Goal: Task Accomplishment & Management: Manage account settings

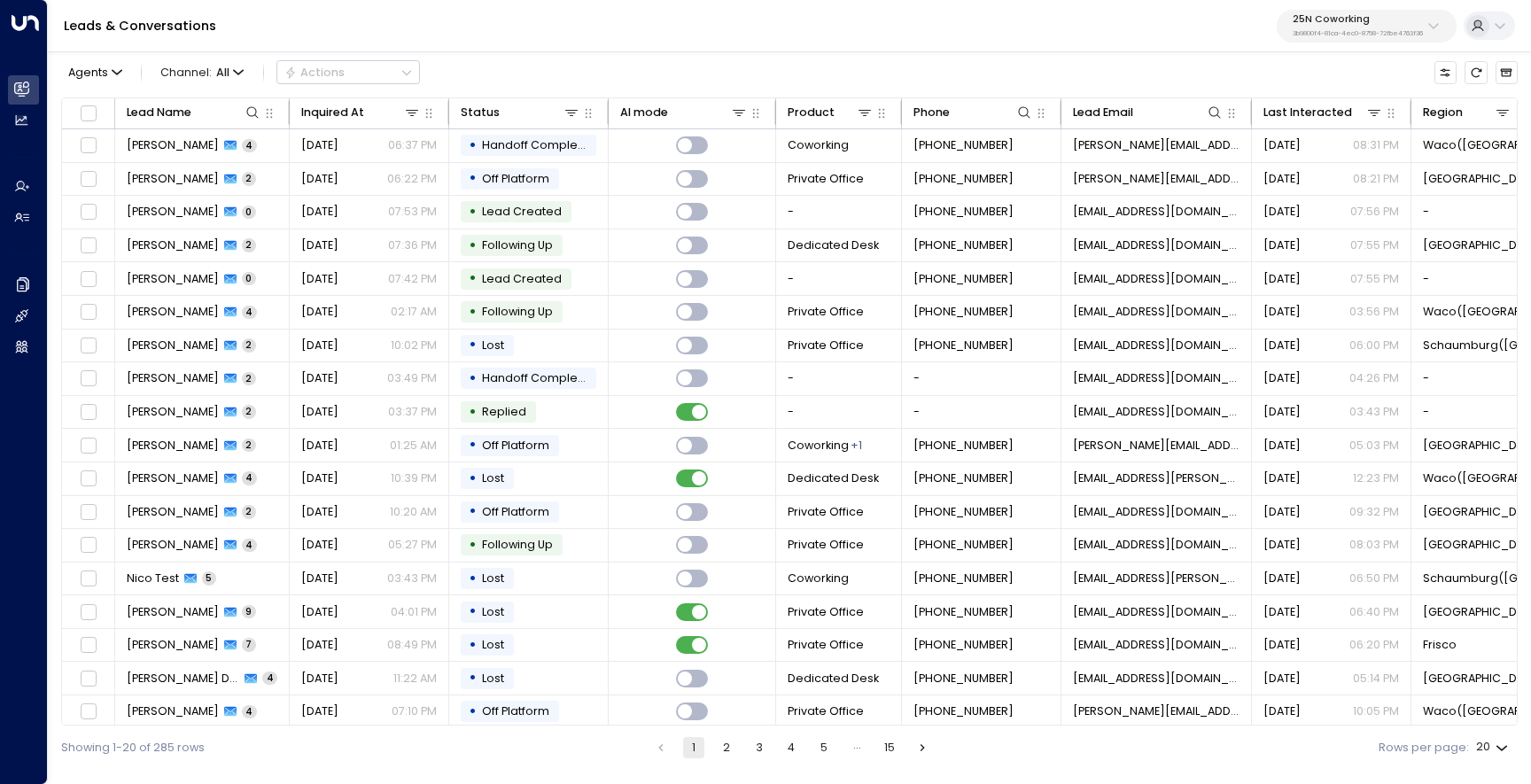
click at [1346, 39] on button "25N Coworking 3b9800f4-81ca-4ec0-8758-72fbe4763f36" at bounding box center [1367, 25] width 180 height 32
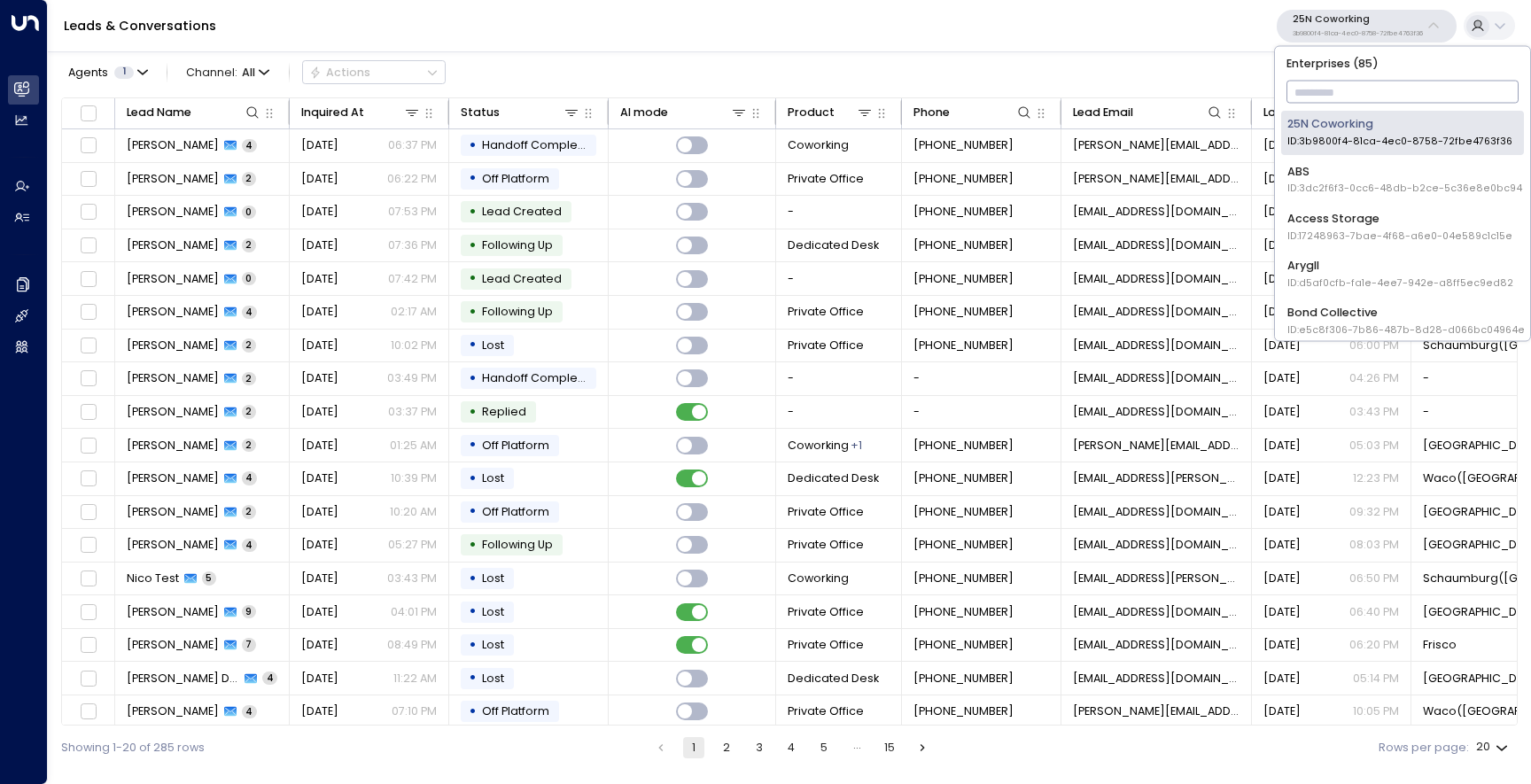
click at [1326, 90] on input "text" at bounding box center [1404, 93] width 233 height 31
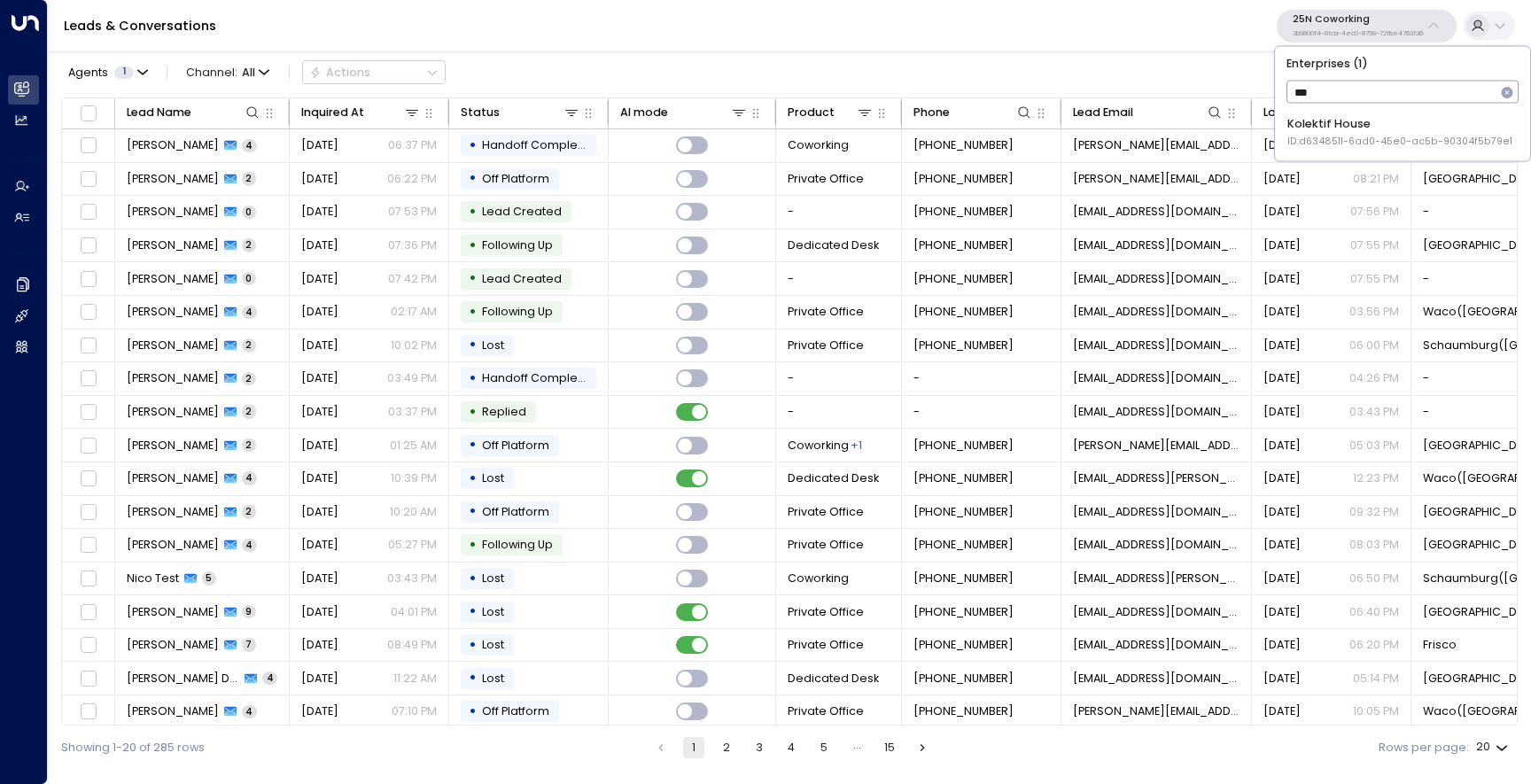
type input "****"
click at [1327, 116] on div "Kolektif House ID: d6348511-6ad0-45e0-ac5b-90304f5b79e1" at bounding box center [1401, 131] width 225 height 32
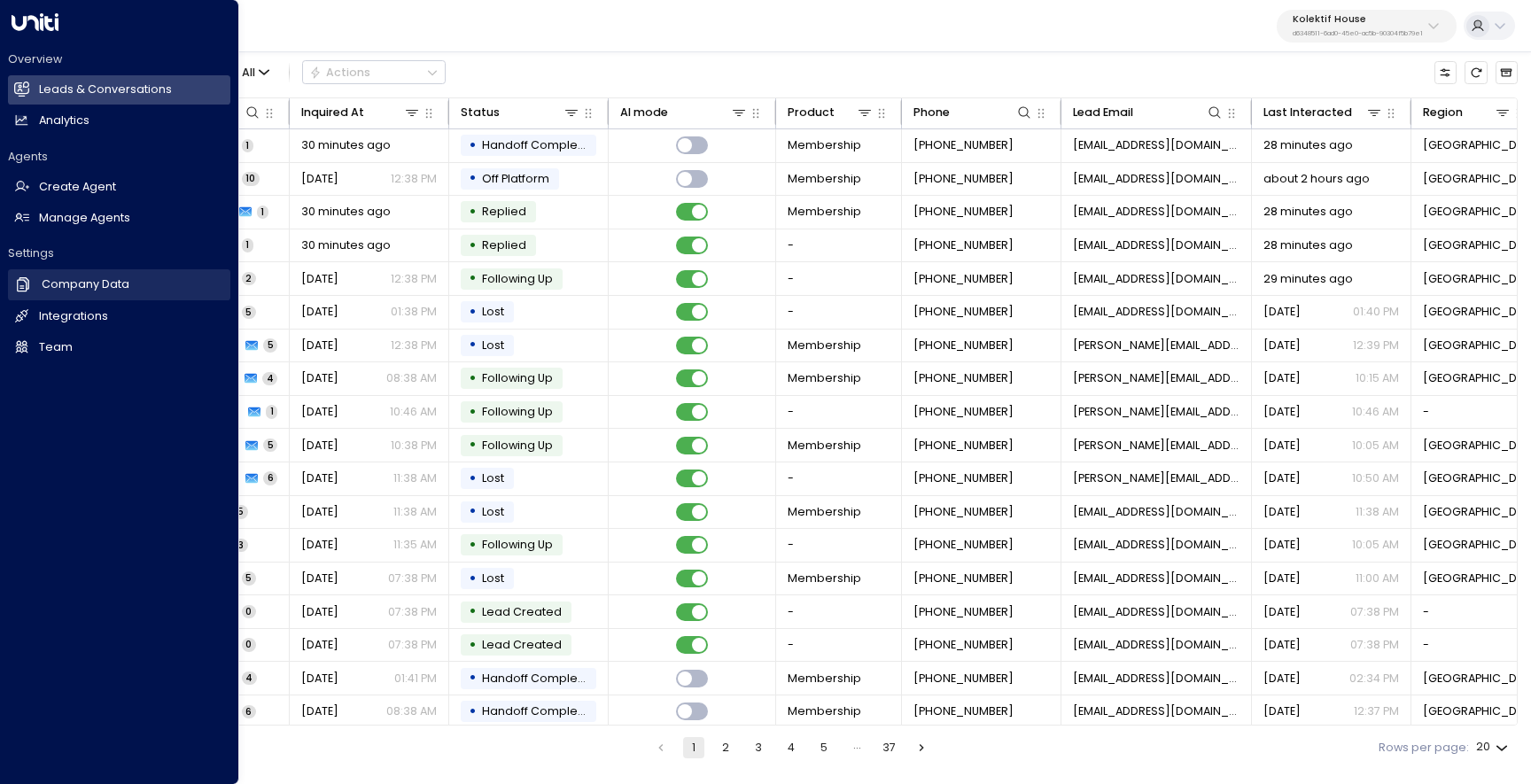
click at [88, 285] on h2 "Company Data" at bounding box center [85, 284] width 88 height 17
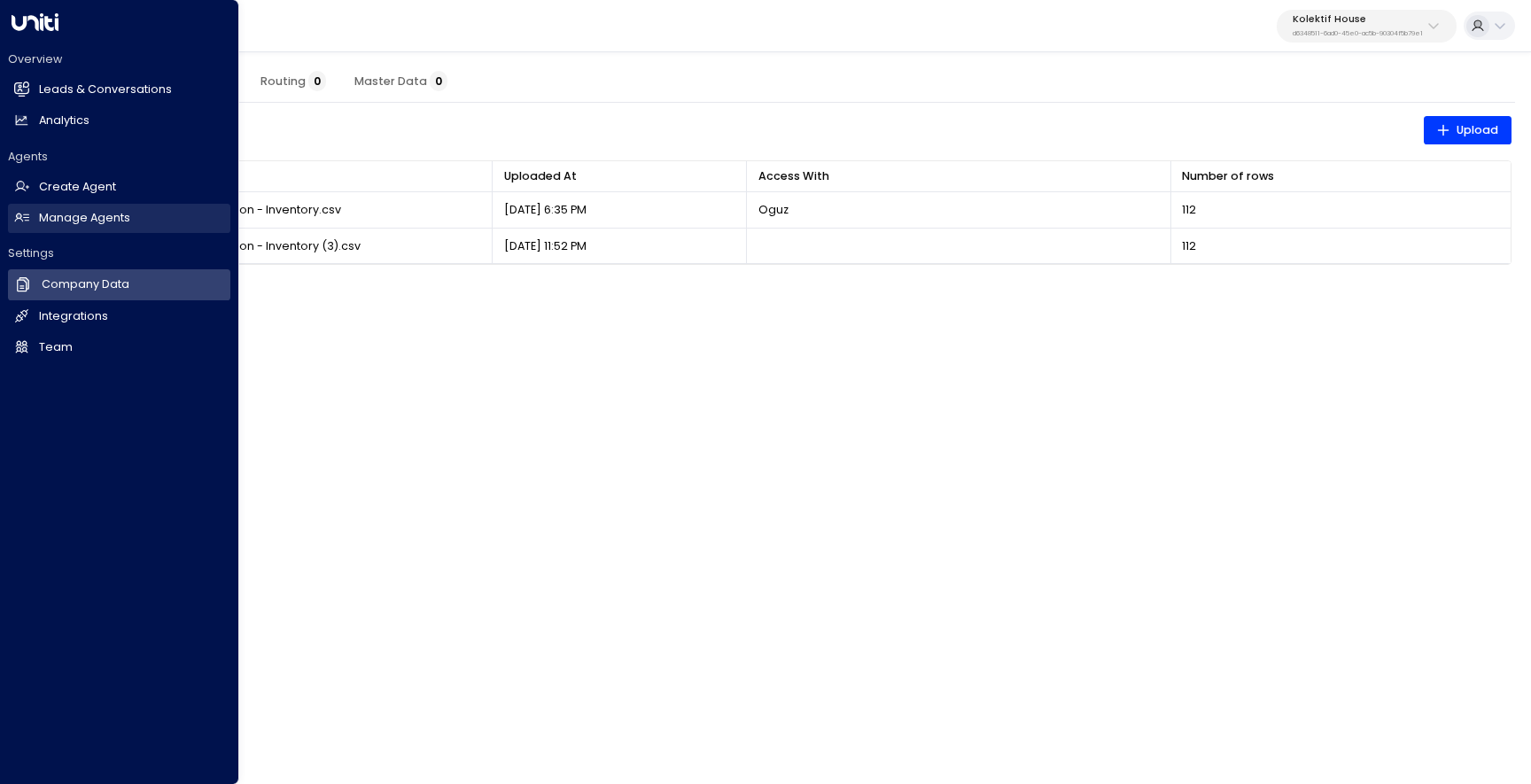
click at [57, 219] on h2 "Manage Agents" at bounding box center [84, 218] width 91 height 17
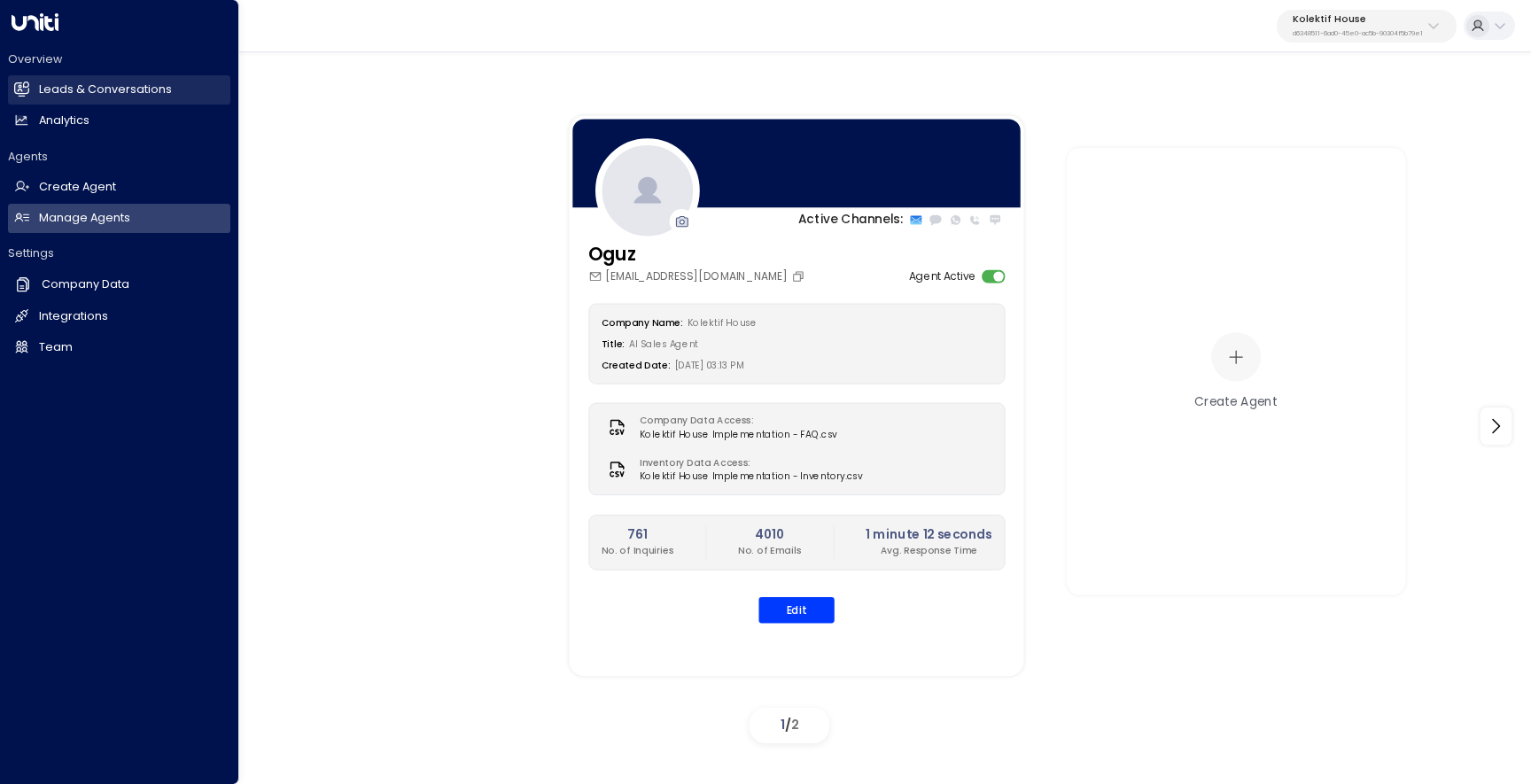
click at [54, 84] on h2 "Leads & Conversations" at bounding box center [106, 89] width 133 height 17
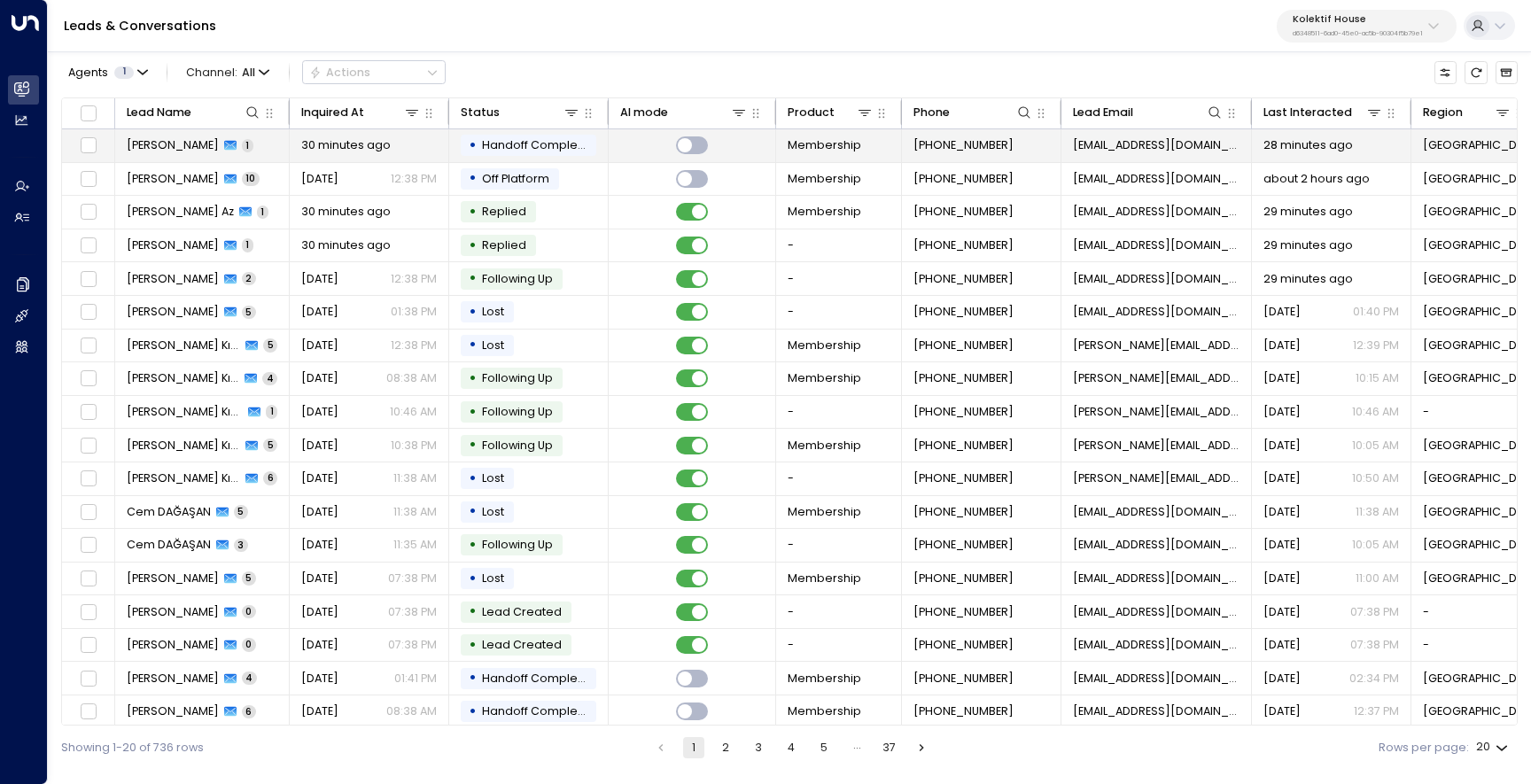
click at [191, 161] on td "Anna Ishchenko 1" at bounding box center [203, 145] width 174 height 32
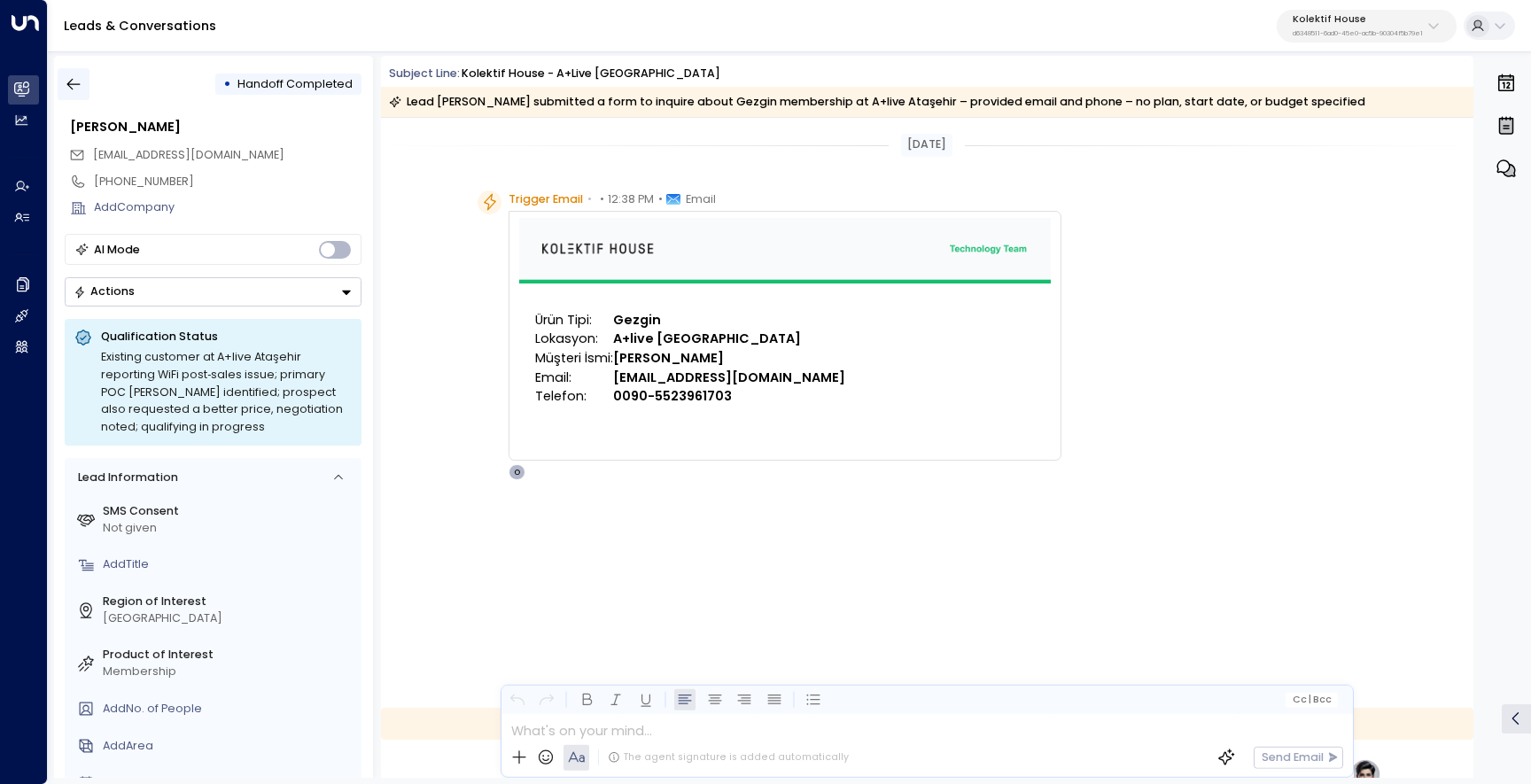
click at [85, 82] on button "button" at bounding box center [74, 84] width 32 height 32
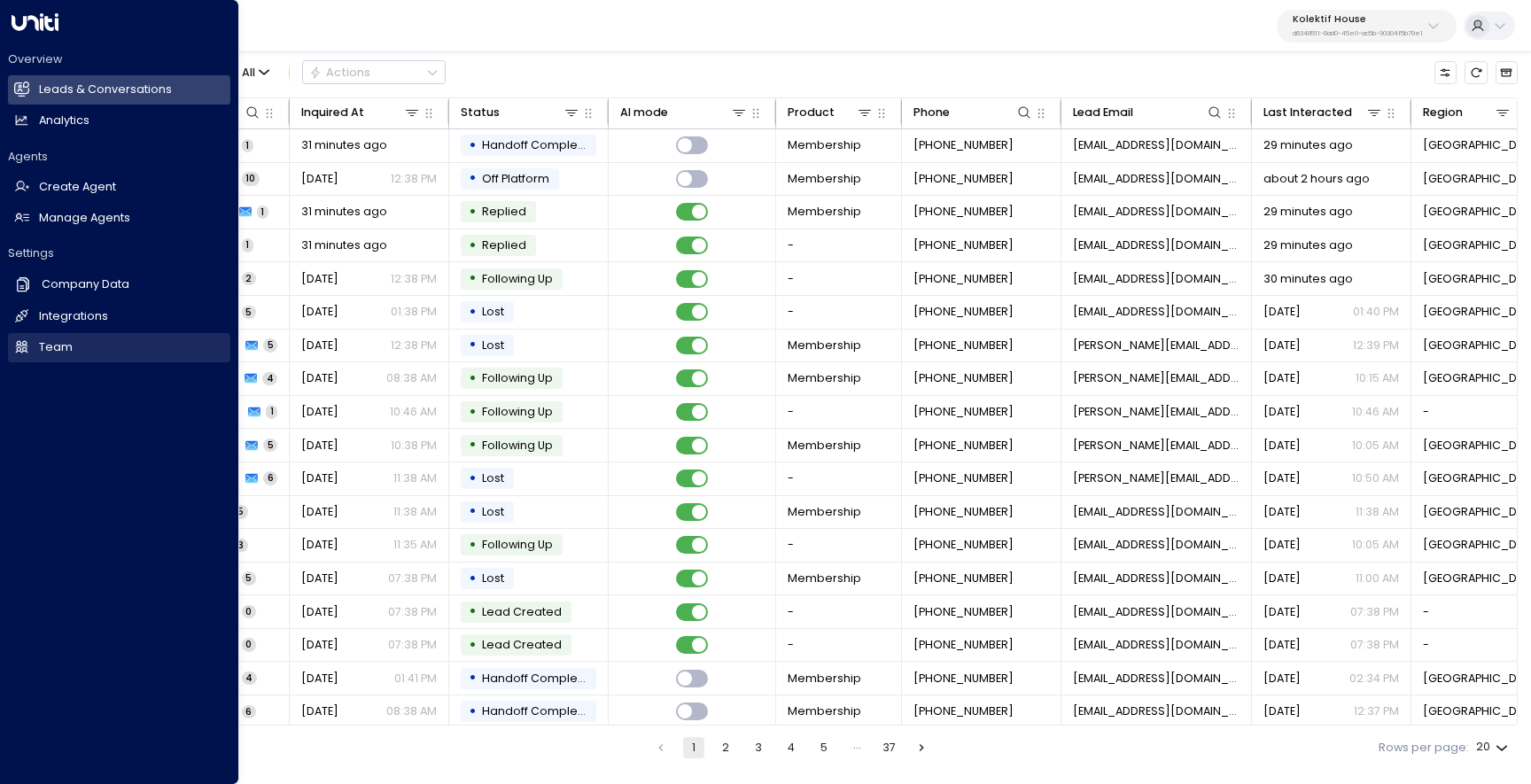
click at [89, 344] on link "Team Team" at bounding box center [119, 348] width 222 height 29
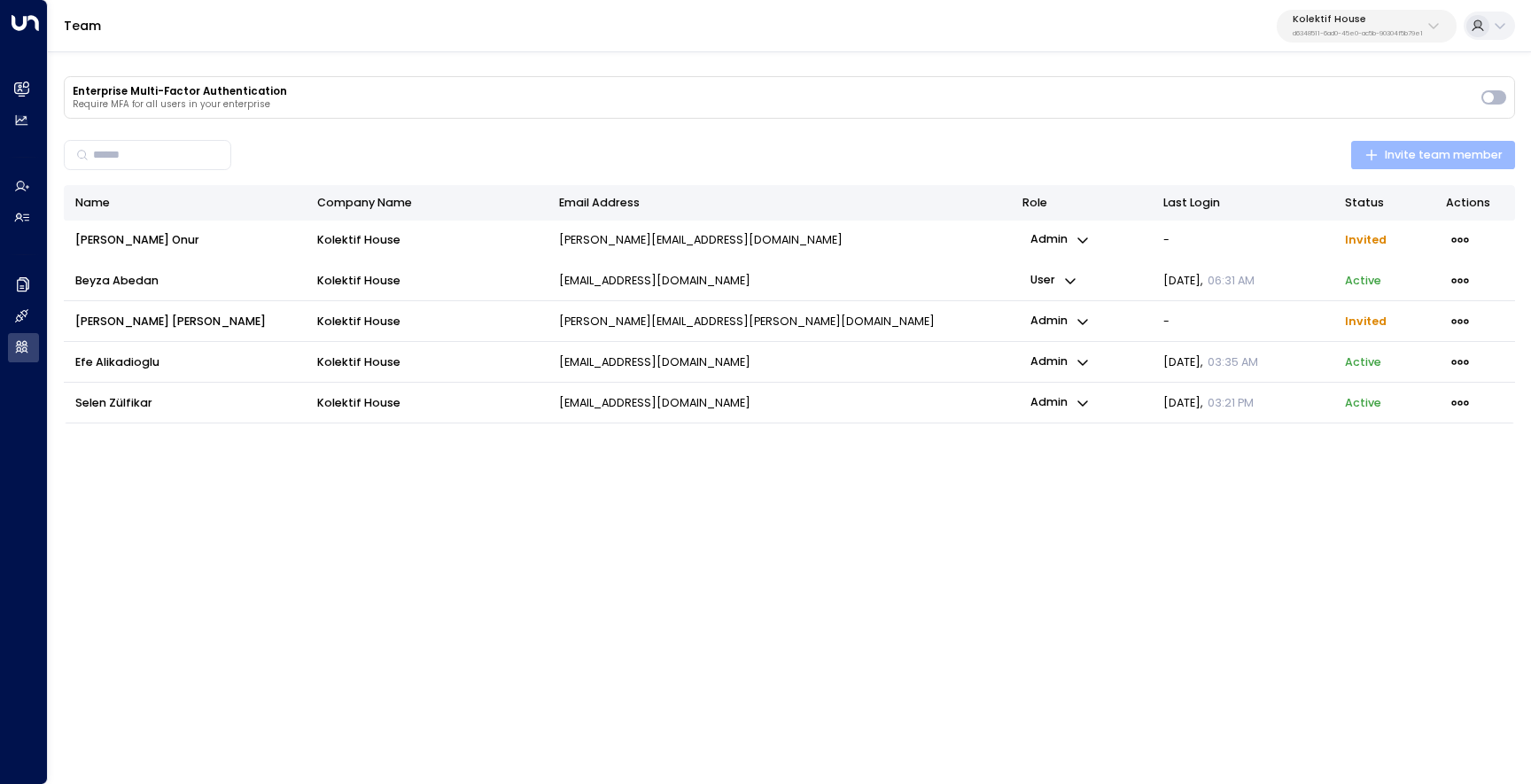
click at [1452, 150] on span "Invite team member" at bounding box center [1433, 155] width 138 height 20
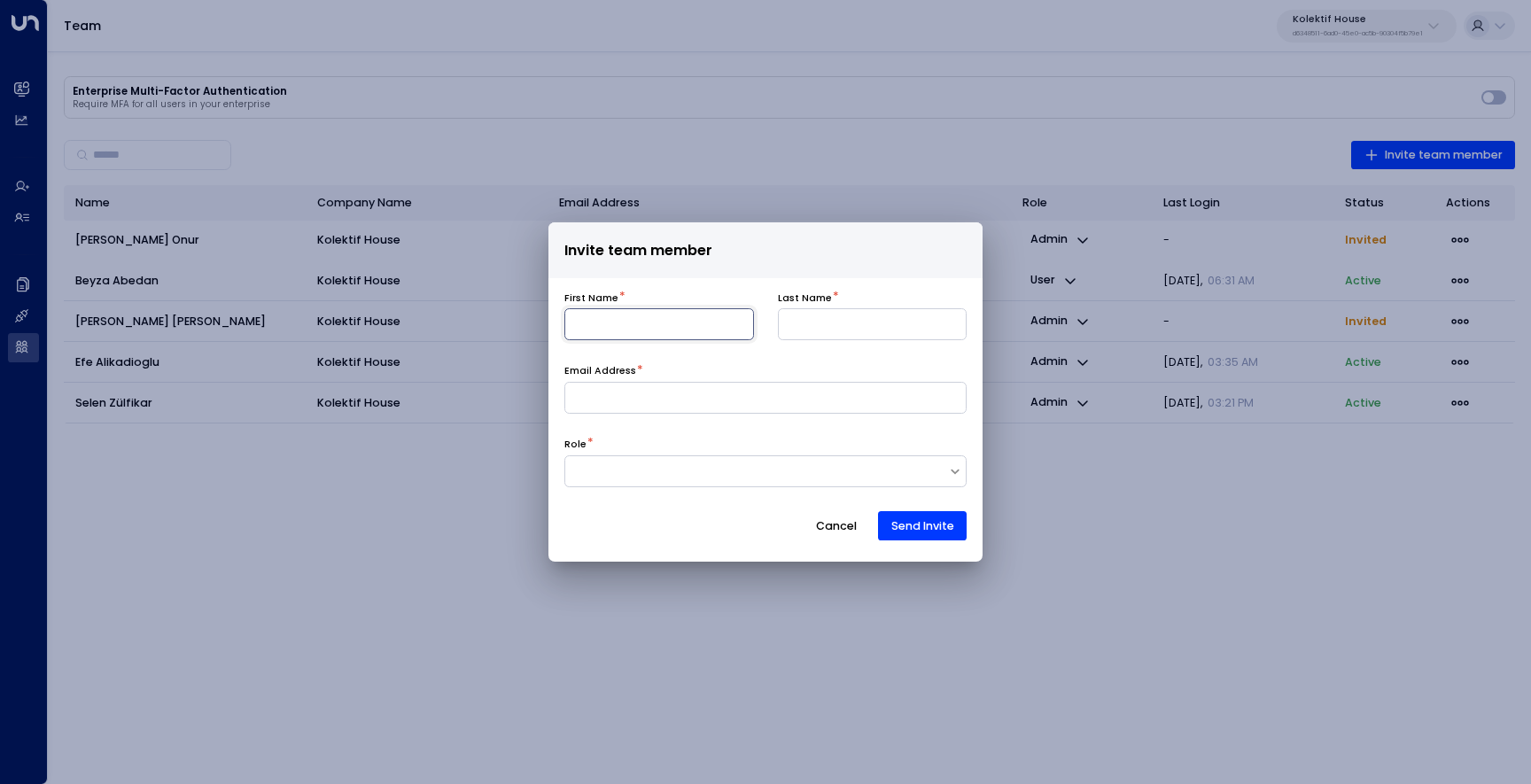
click at [631, 324] on input at bounding box center [659, 324] width 189 height 32
type input "******"
click at [619, 395] on input at bounding box center [766, 398] width 403 height 32
paste input "**********"
type input "**********"
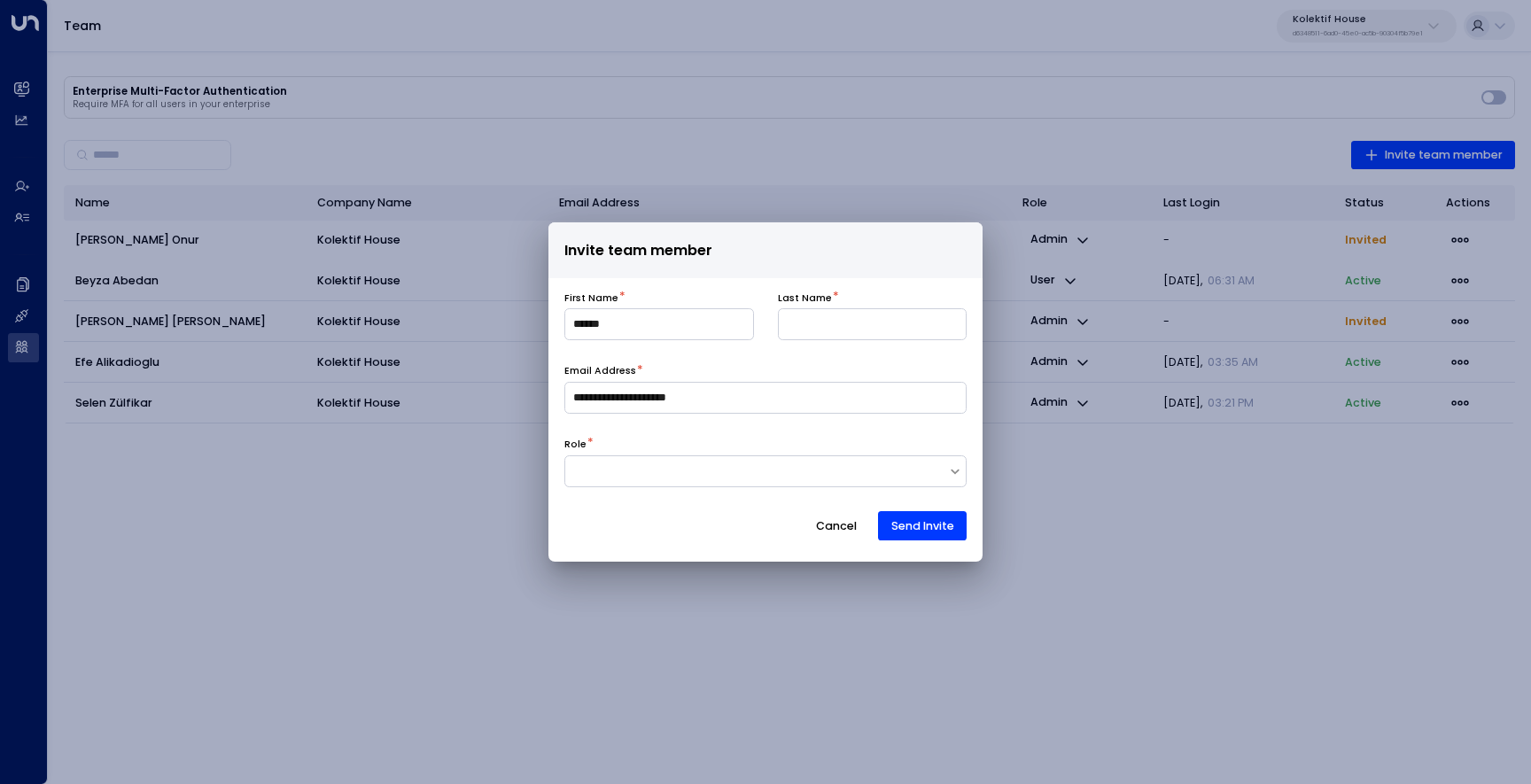
click at [684, 430] on form "**********" at bounding box center [766, 416] width 403 height 250
click at [840, 324] on input at bounding box center [872, 324] width 189 height 32
click at [641, 467] on div at bounding box center [757, 471] width 383 height 16
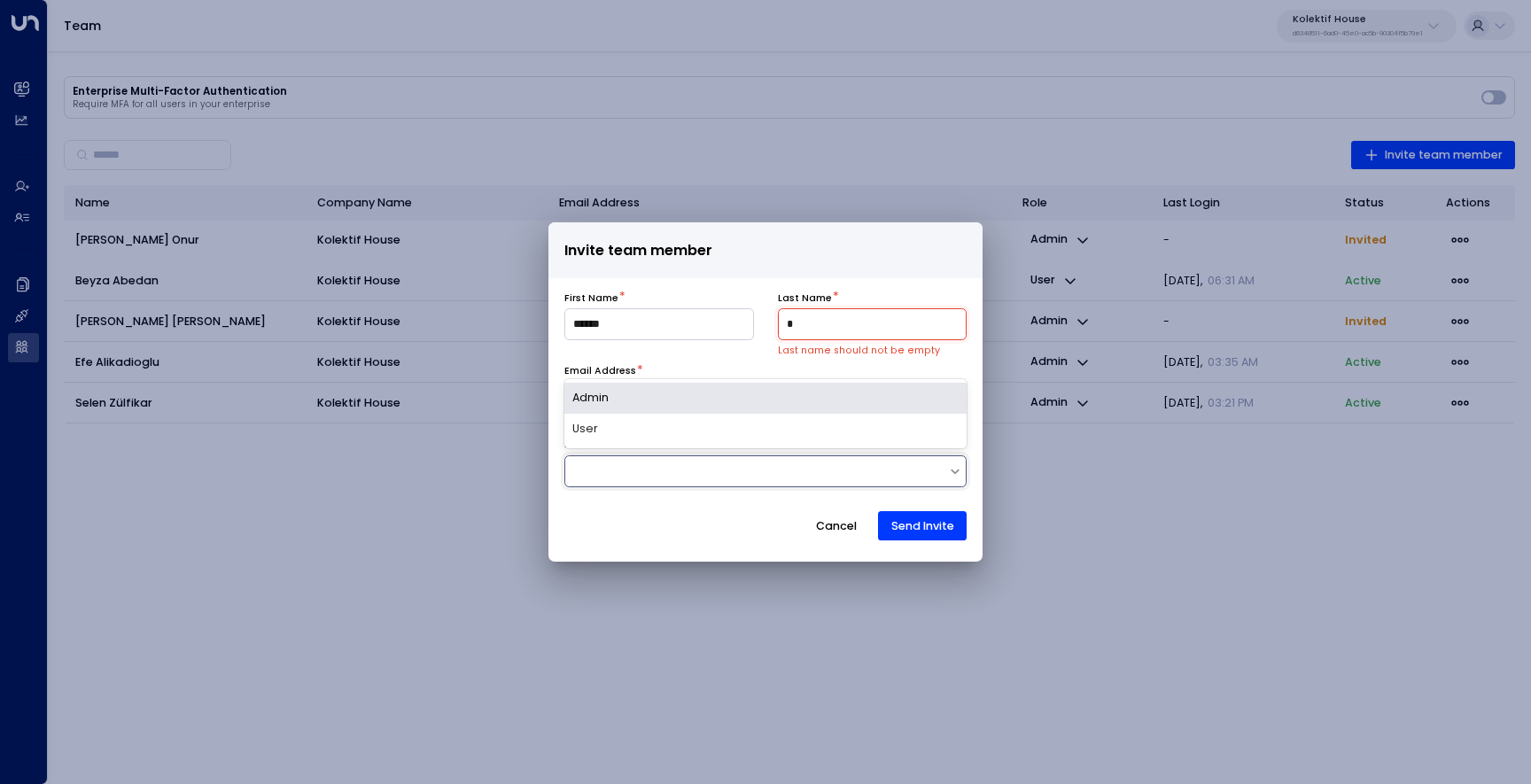
click at [666, 403] on div "Admin" at bounding box center [766, 399] width 403 height 31
click at [819, 329] on input at bounding box center [872, 324] width 189 height 32
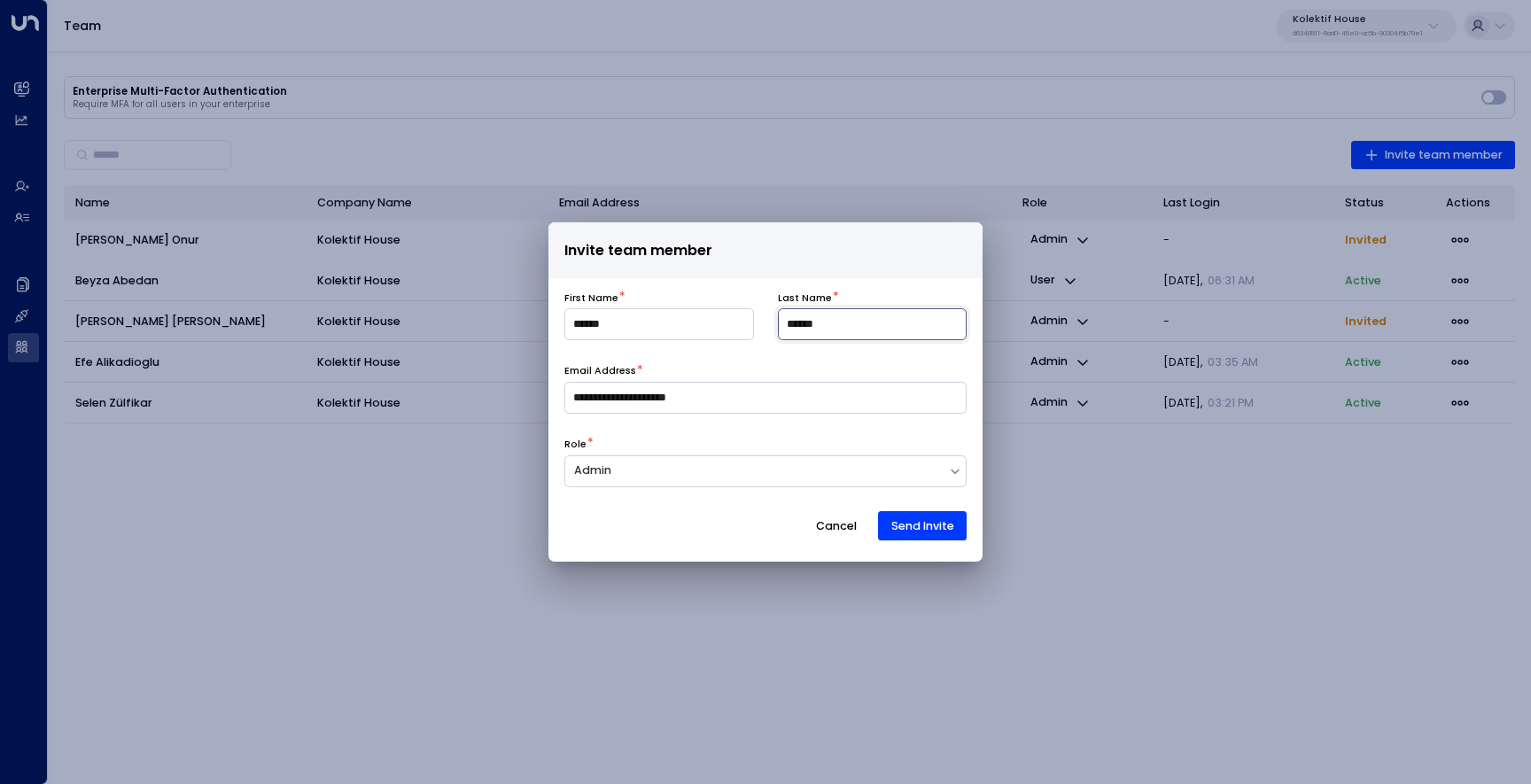
type input "*****"
click at [826, 348] on form "**********" at bounding box center [766, 416] width 403 height 250
click at [937, 528] on button "Send Invite" at bounding box center [922, 526] width 88 height 30
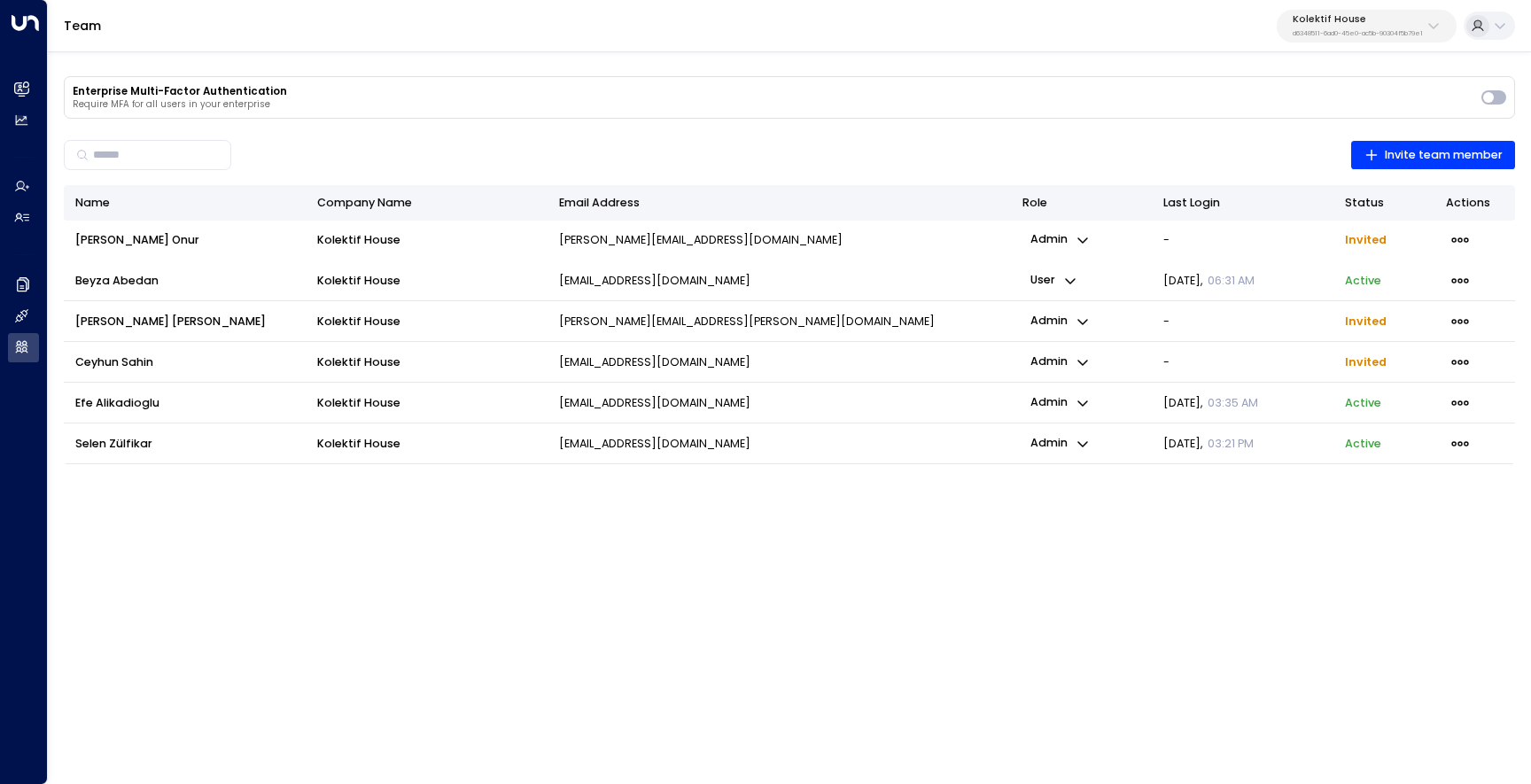
click at [1373, 26] on div "Kolektif House d6348511-6ad0-45e0-ac5b-90304f5b79e1" at bounding box center [1358, 25] width 130 height 24
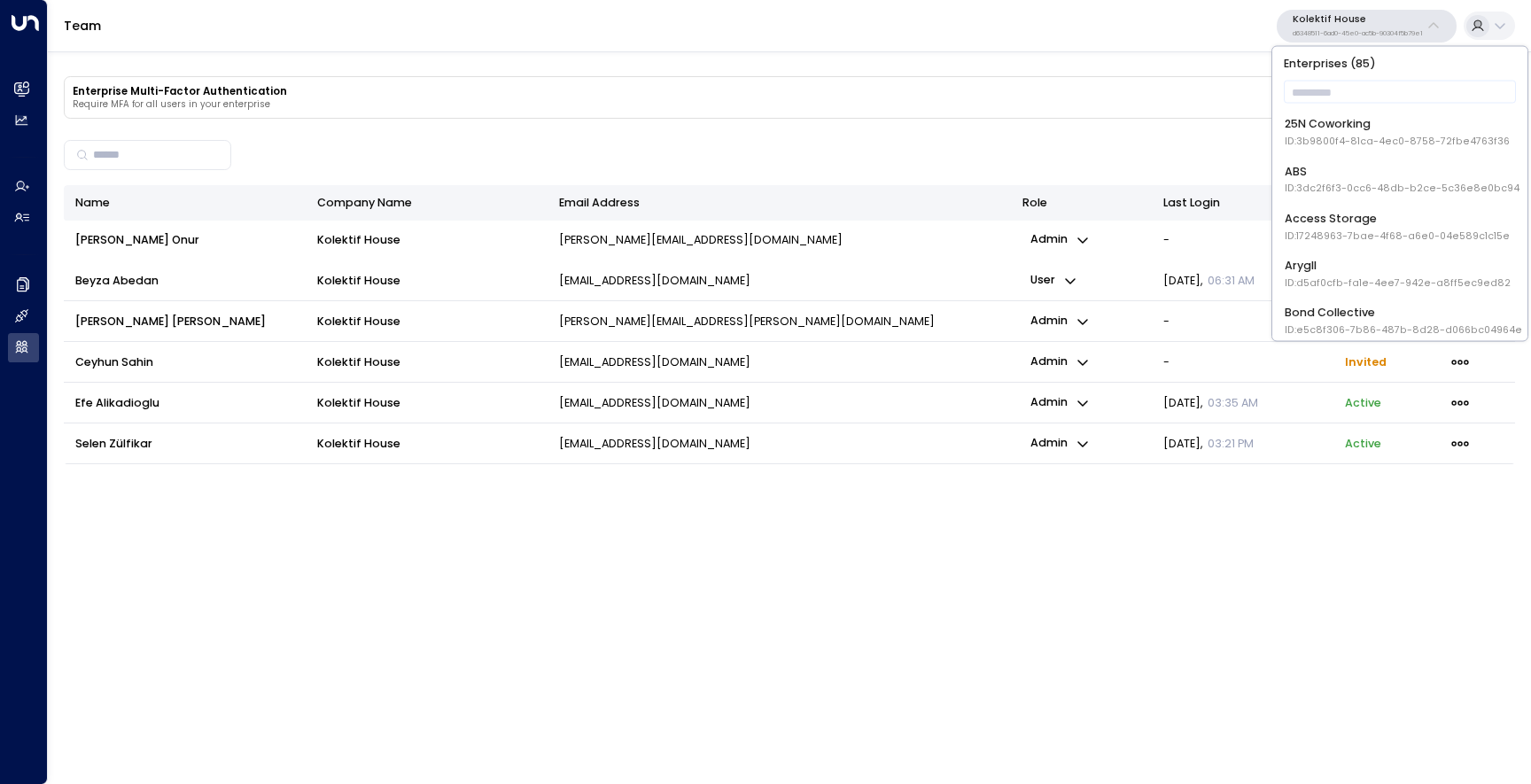
click at [1125, 123] on div "Enterprise Multi-Factor Authentication Require MFA for all users in your enterp…" at bounding box center [790, 262] width 1484 height 428
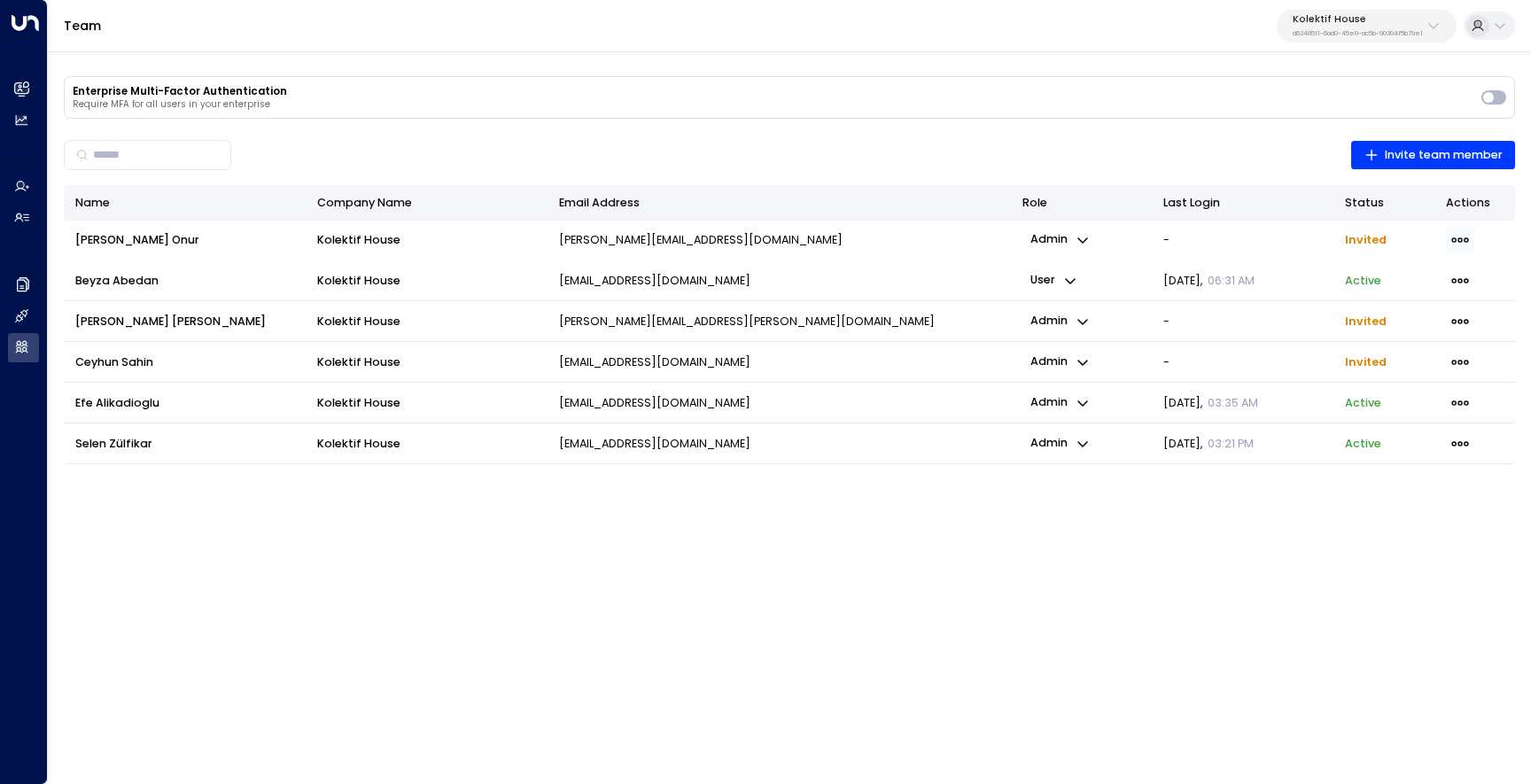
click at [1461, 233] on icon "button" at bounding box center [1460, 240] width 20 height 20
click at [1408, 309] on span "Delete Invite" at bounding box center [1383, 305] width 71 height 17
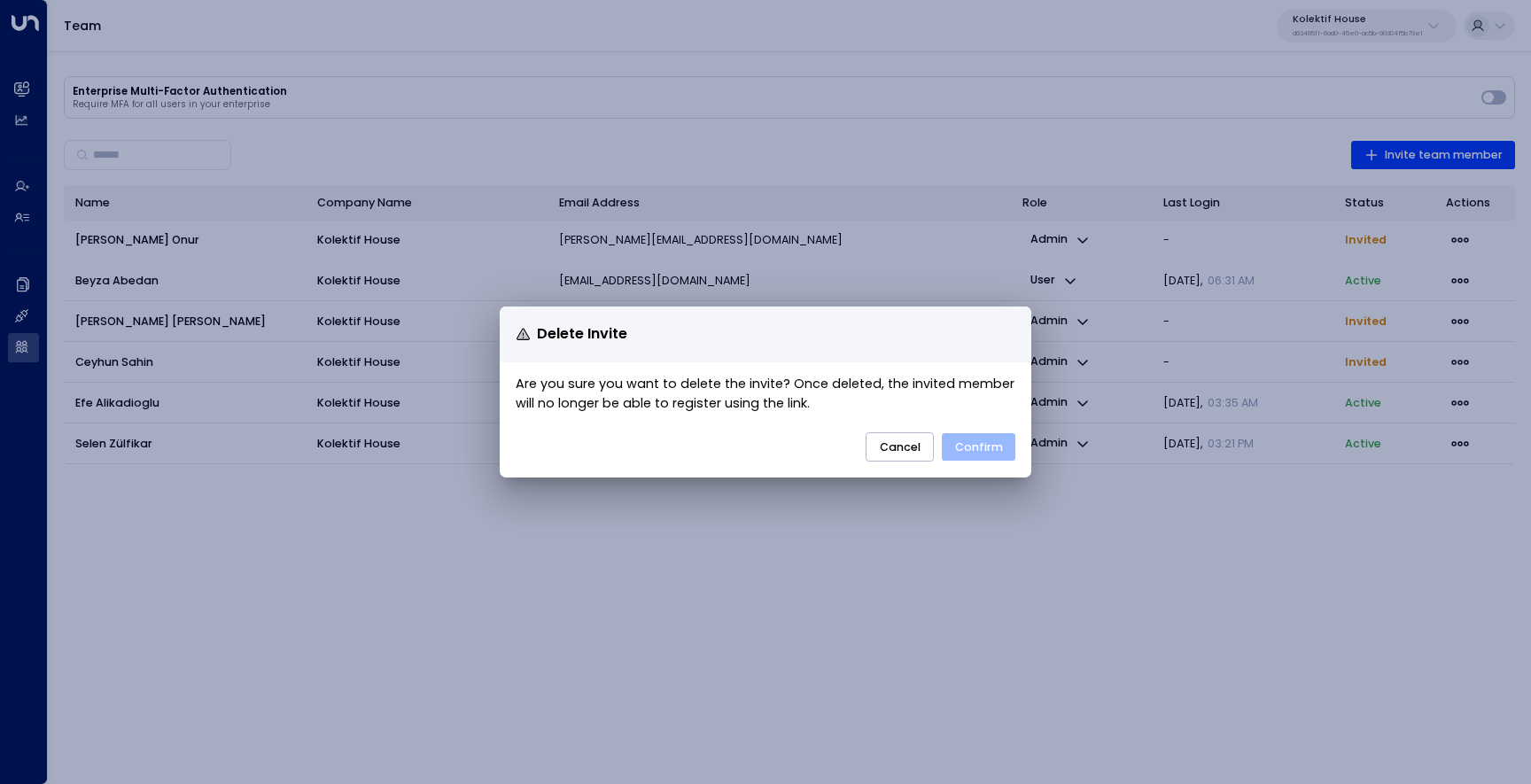
click at [988, 456] on button "Confirm" at bounding box center [978, 447] width 74 height 28
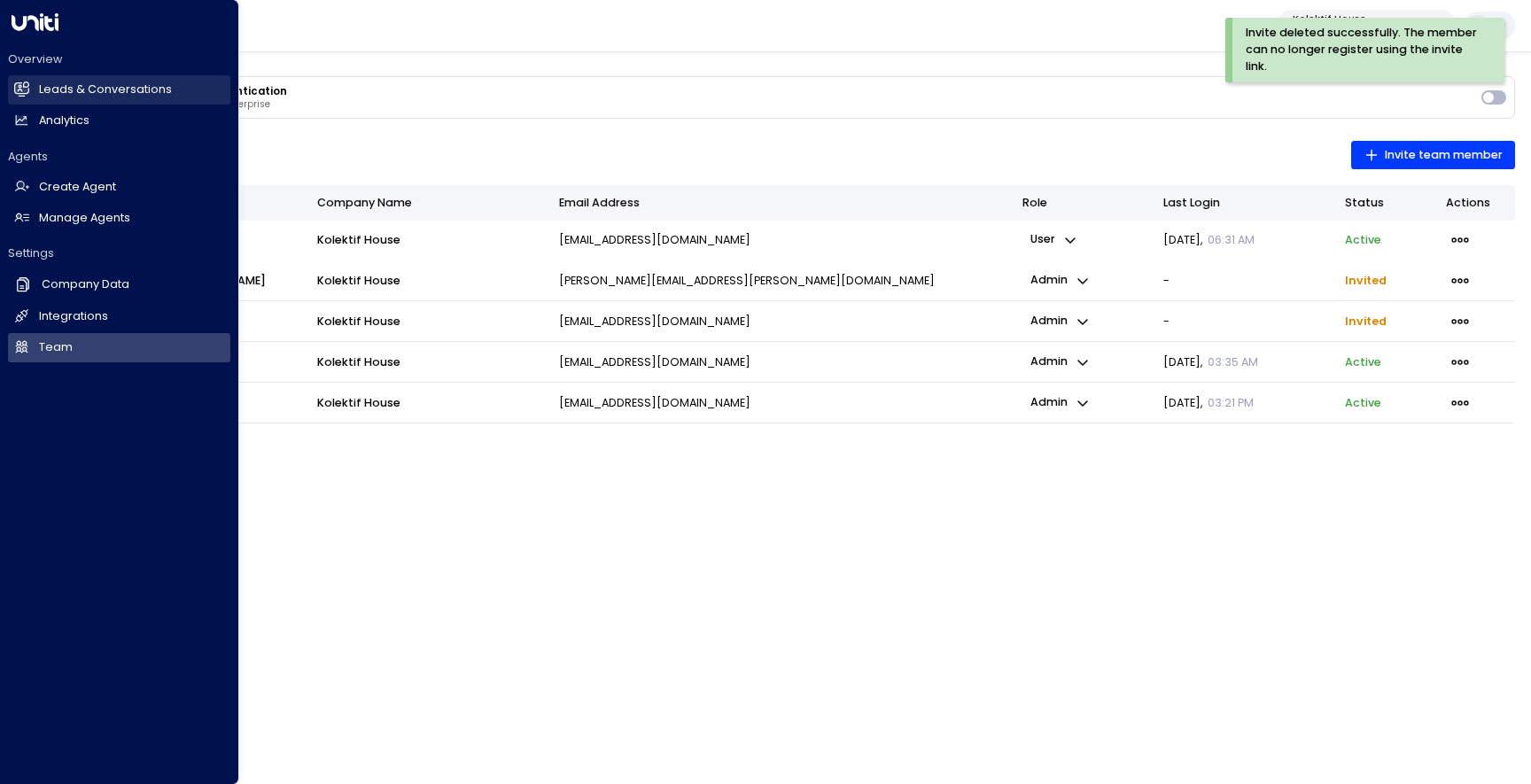
click at [63, 87] on h2 "Leads & Conversations" at bounding box center [106, 89] width 133 height 17
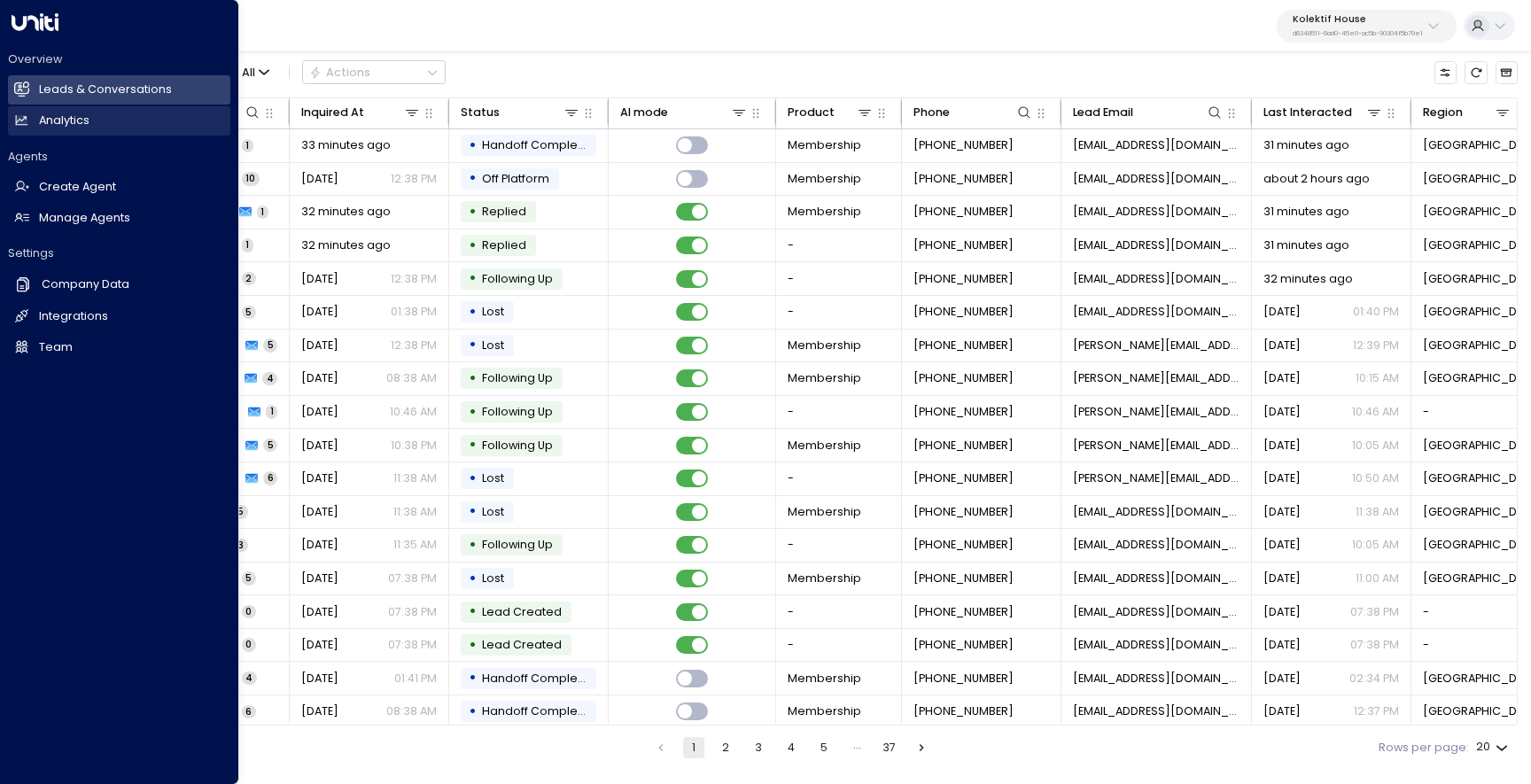
click at [36, 125] on link "Analytics Analytics" at bounding box center [119, 121] width 222 height 29
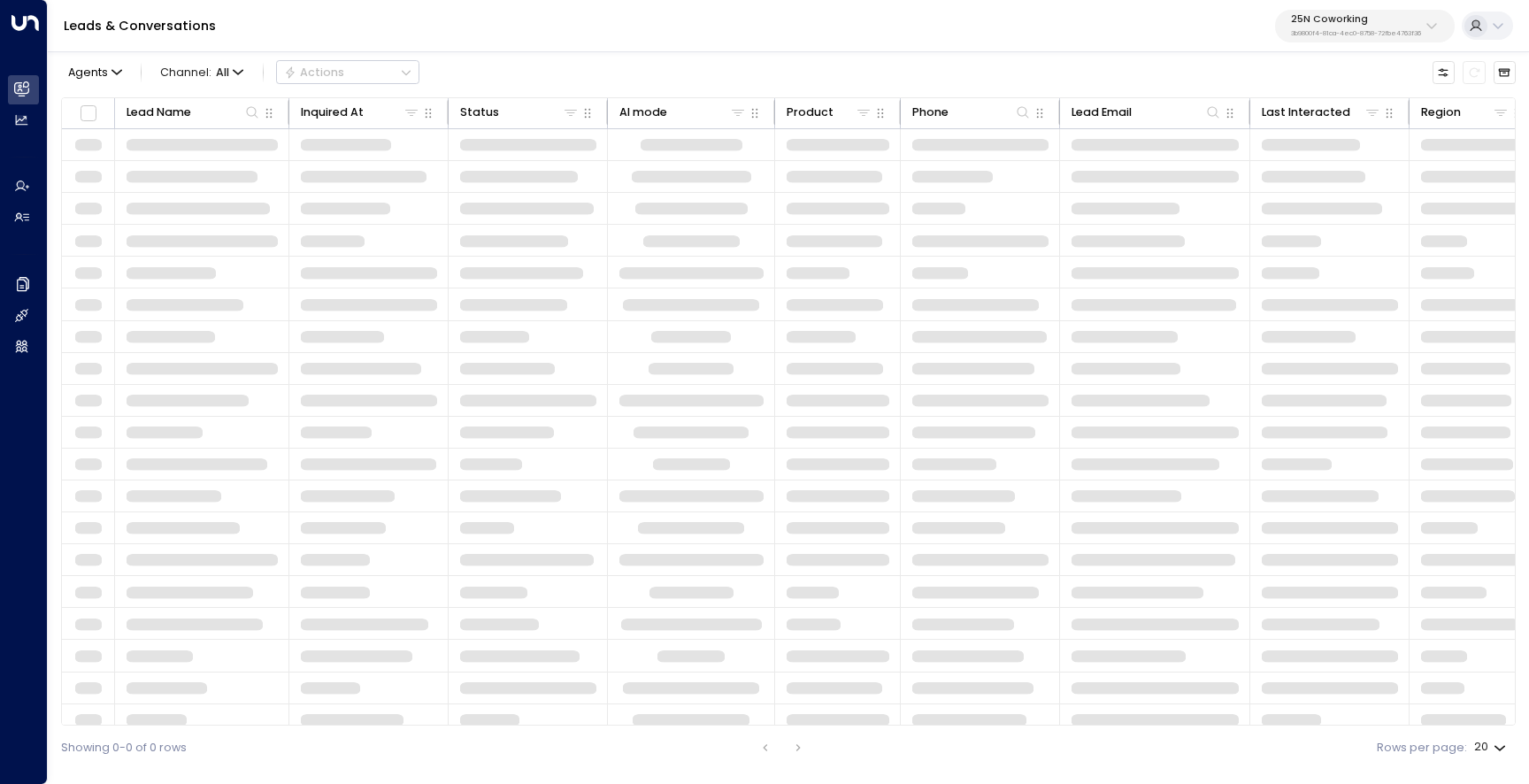
click at [1404, 22] on p "25N Coworking" at bounding box center [1356, 19] width 130 height 11
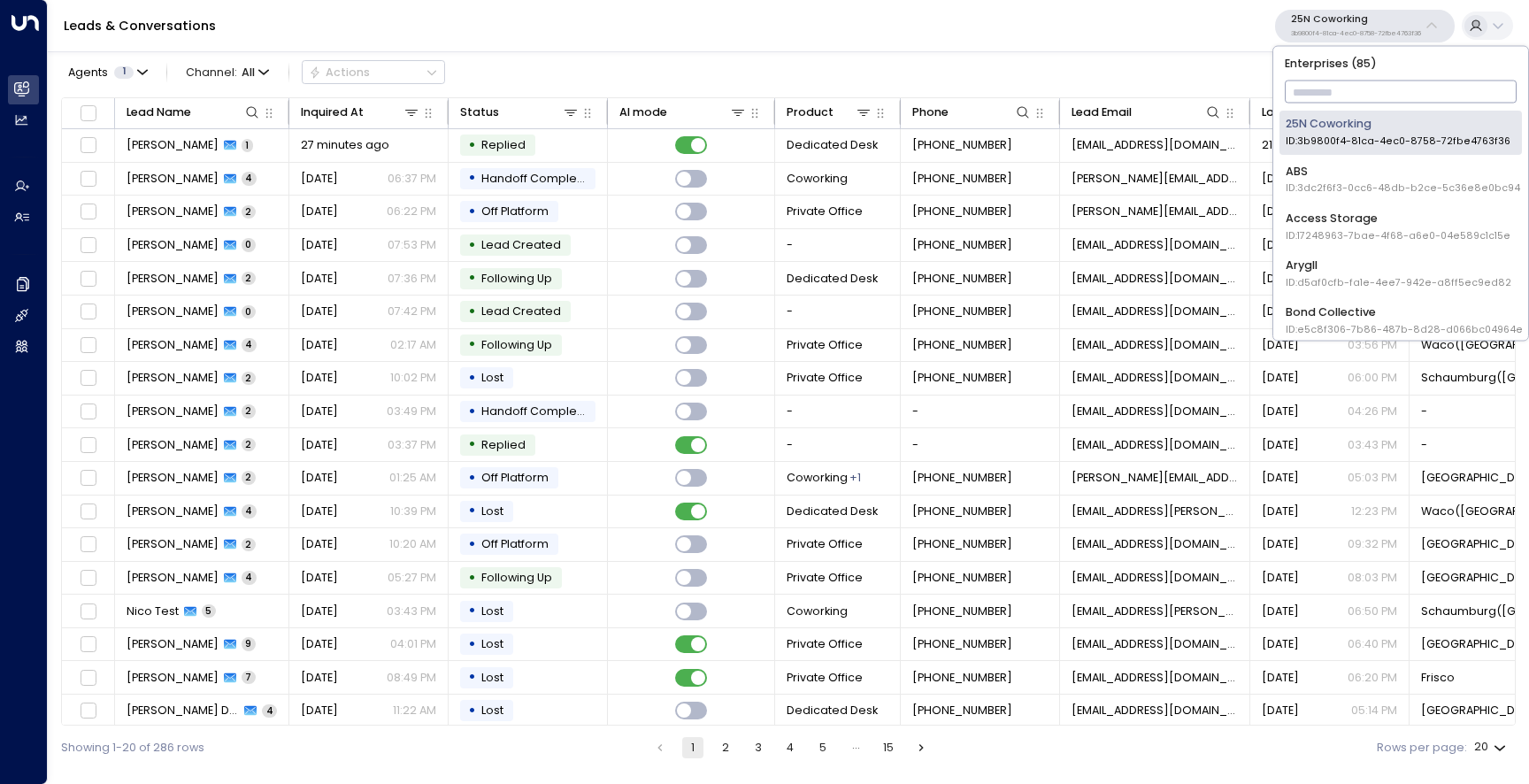
click at [1338, 91] on input "text" at bounding box center [1402, 93] width 233 height 31
type input "***"
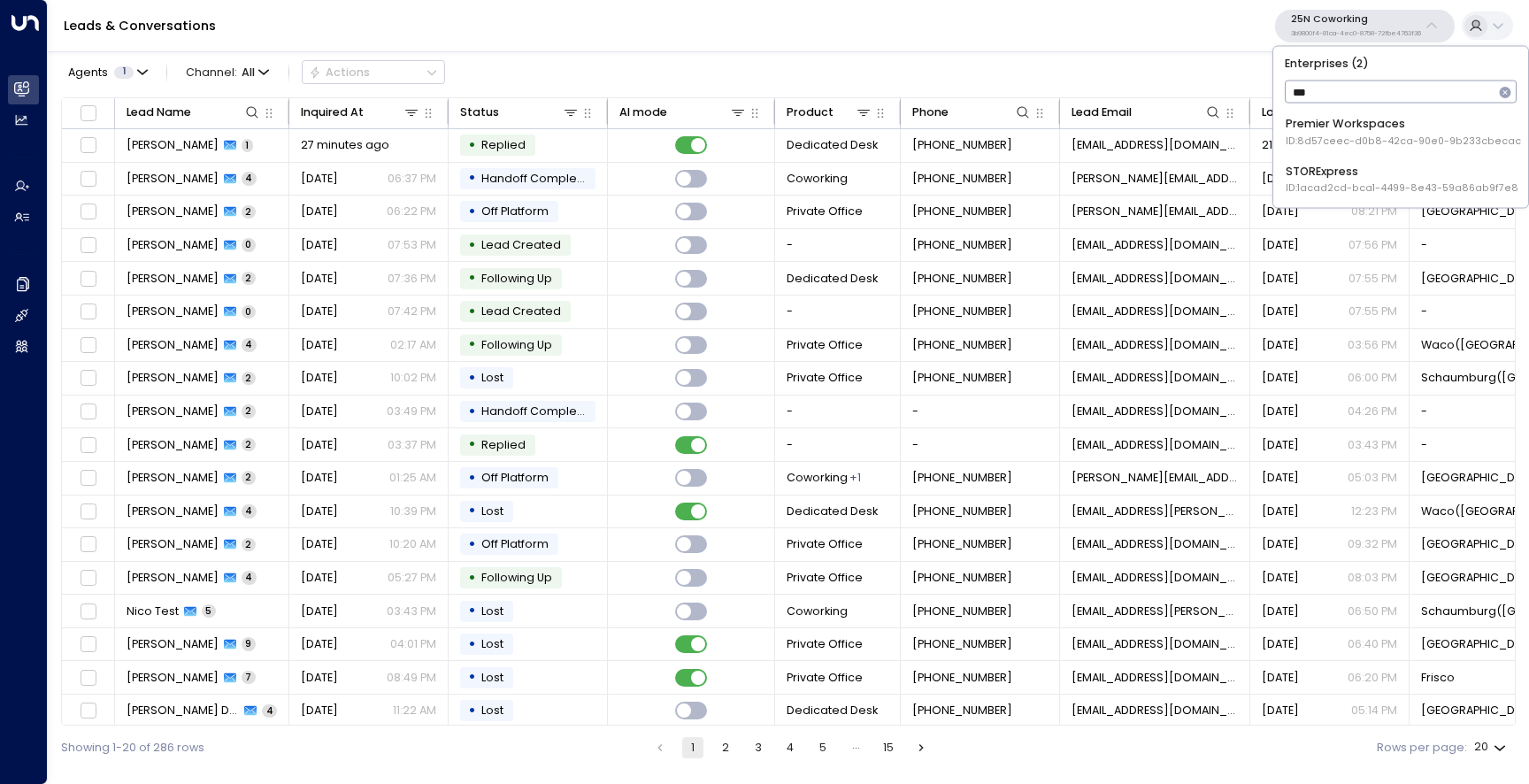
click at [1330, 120] on div "Premier Workspaces ID: 8d57ceec-d0b8-42ca-90e0-9b233cbecac5" at bounding box center [1407, 131] width 242 height 32
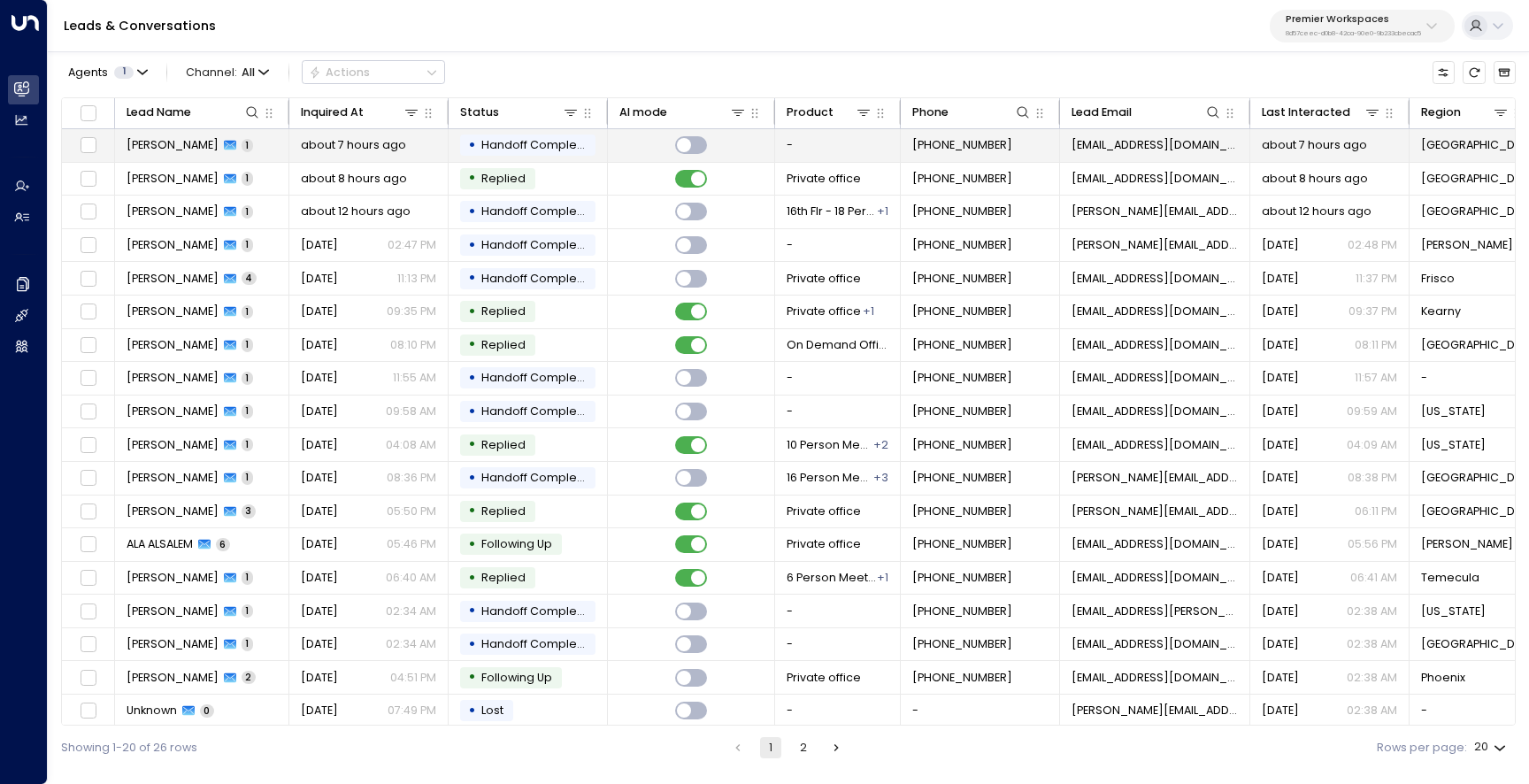
click at [169, 149] on span "Sheri Jordan" at bounding box center [172, 145] width 92 height 16
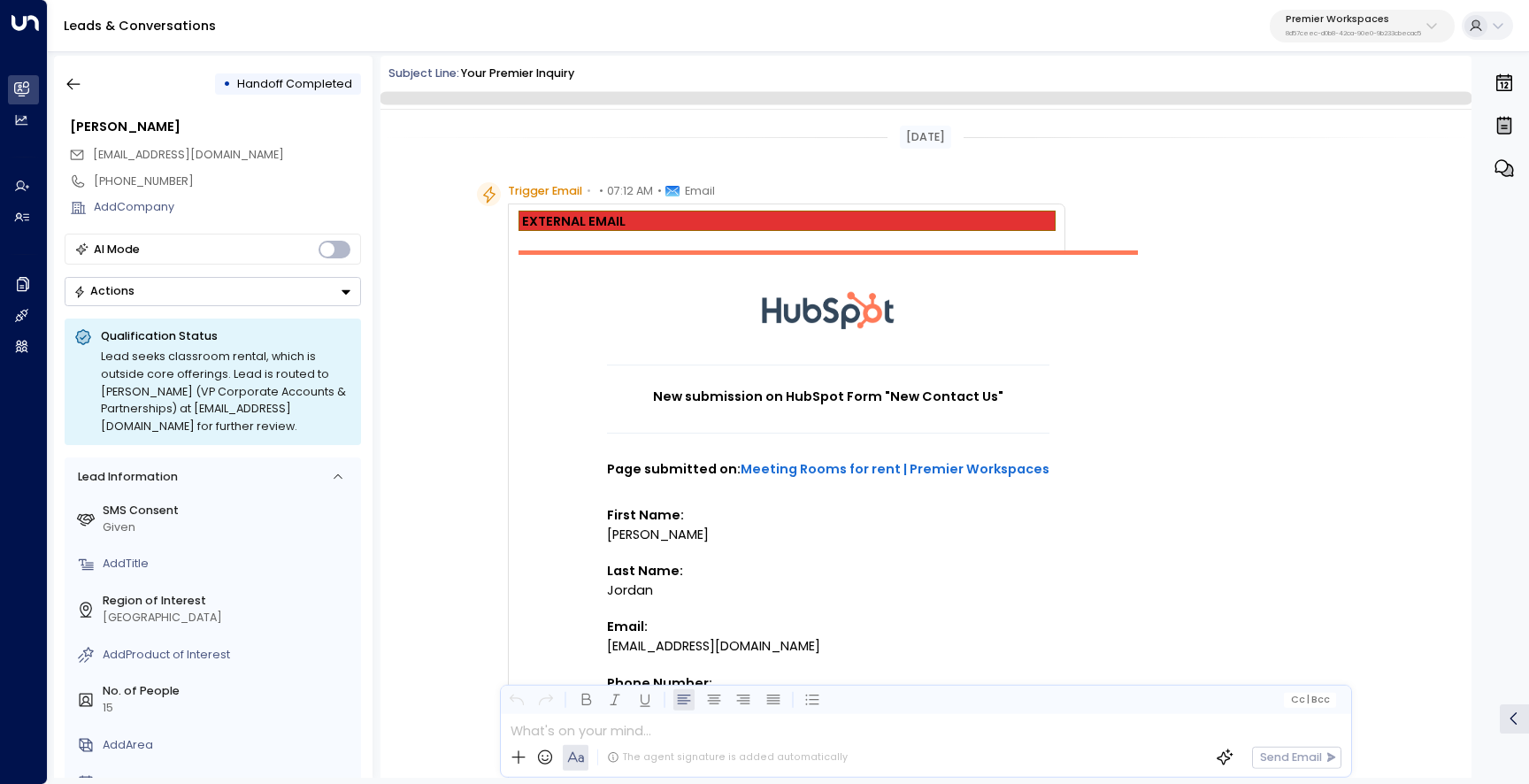
scroll to position [1194, 0]
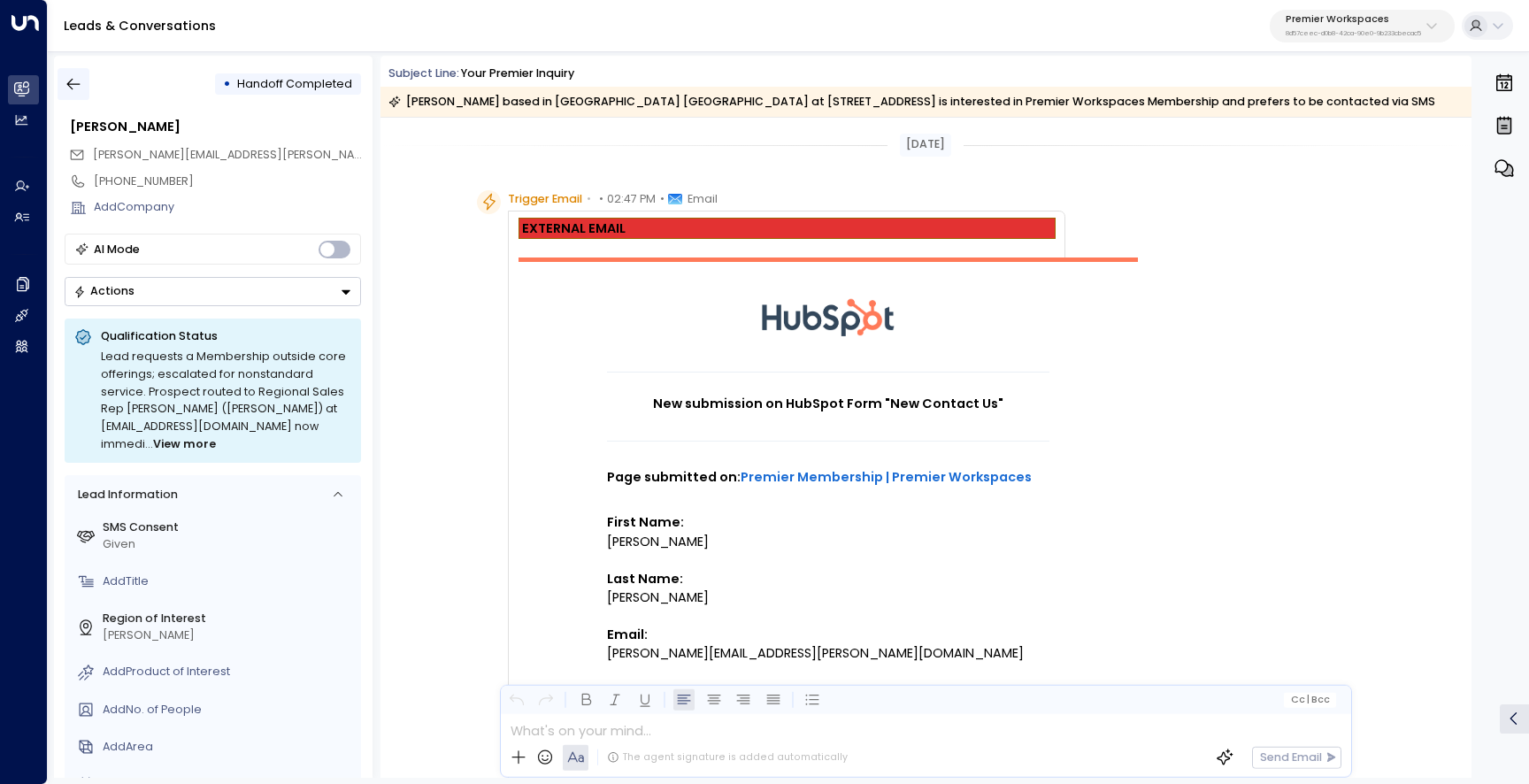
click at [77, 69] on button "button" at bounding box center [73, 84] width 32 height 32
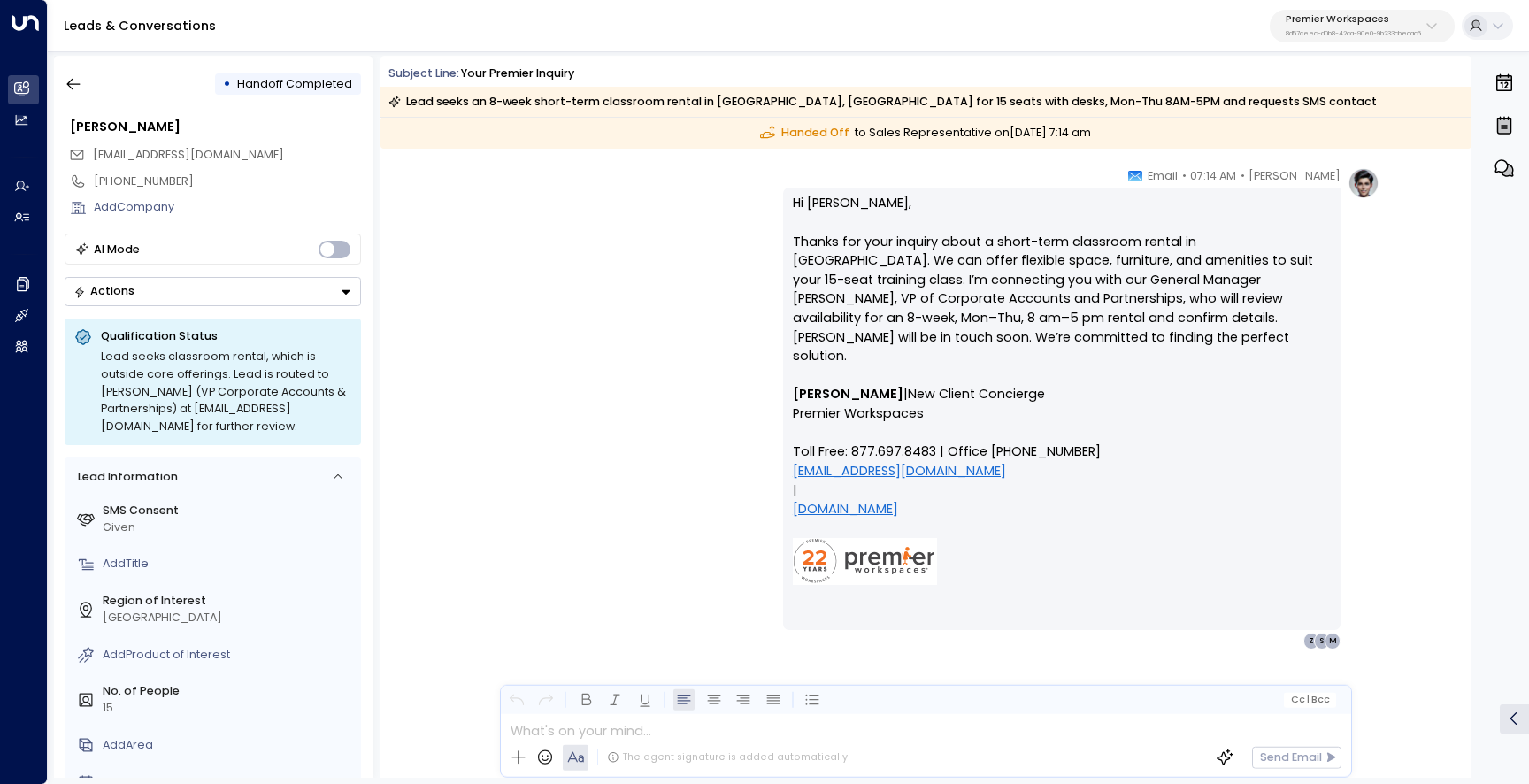
scroll to position [1529, 0]
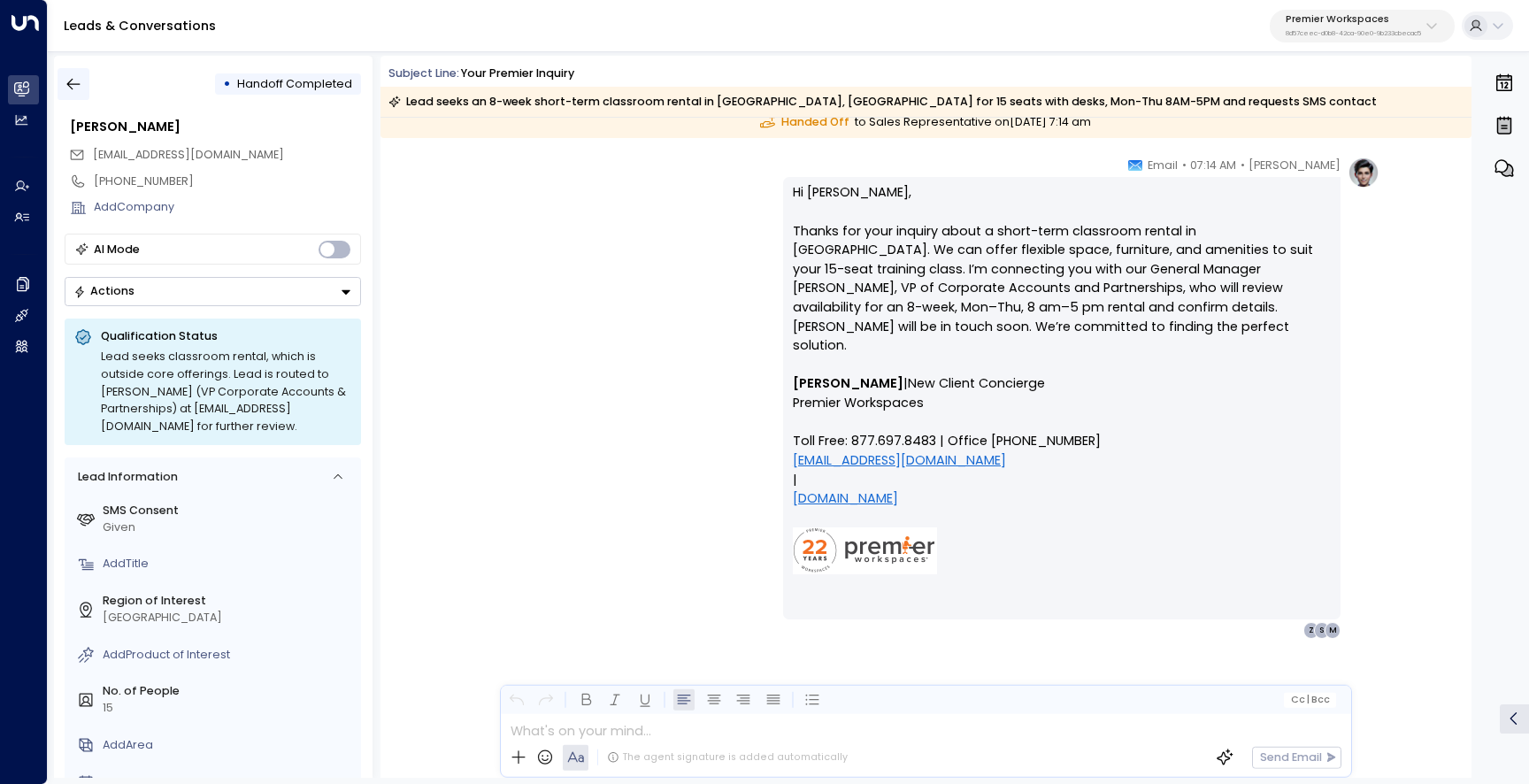
click at [67, 87] on icon "button" at bounding box center [73, 84] width 18 height 18
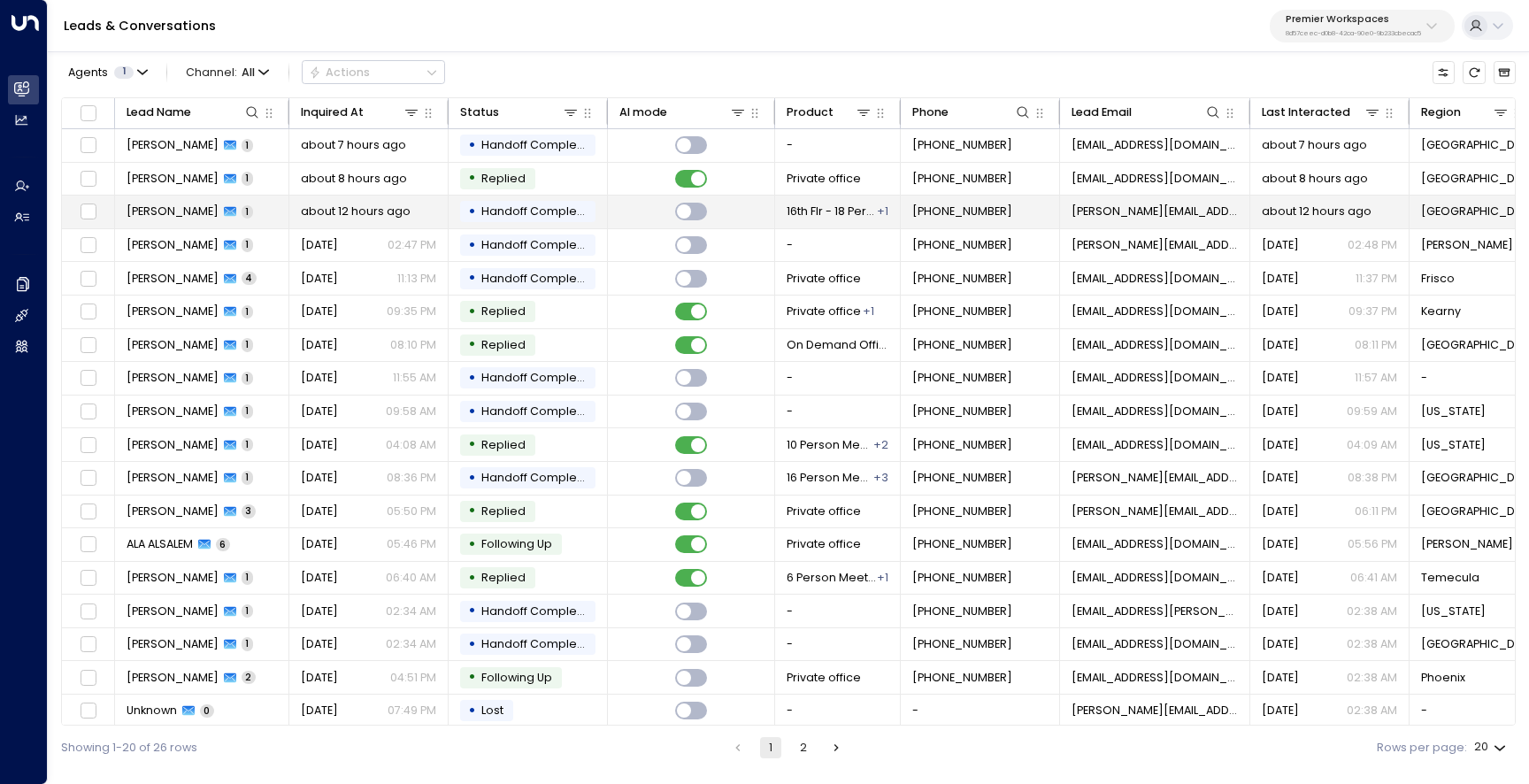
click at [162, 212] on span "Alison Gardiner" at bounding box center [172, 211] width 92 height 16
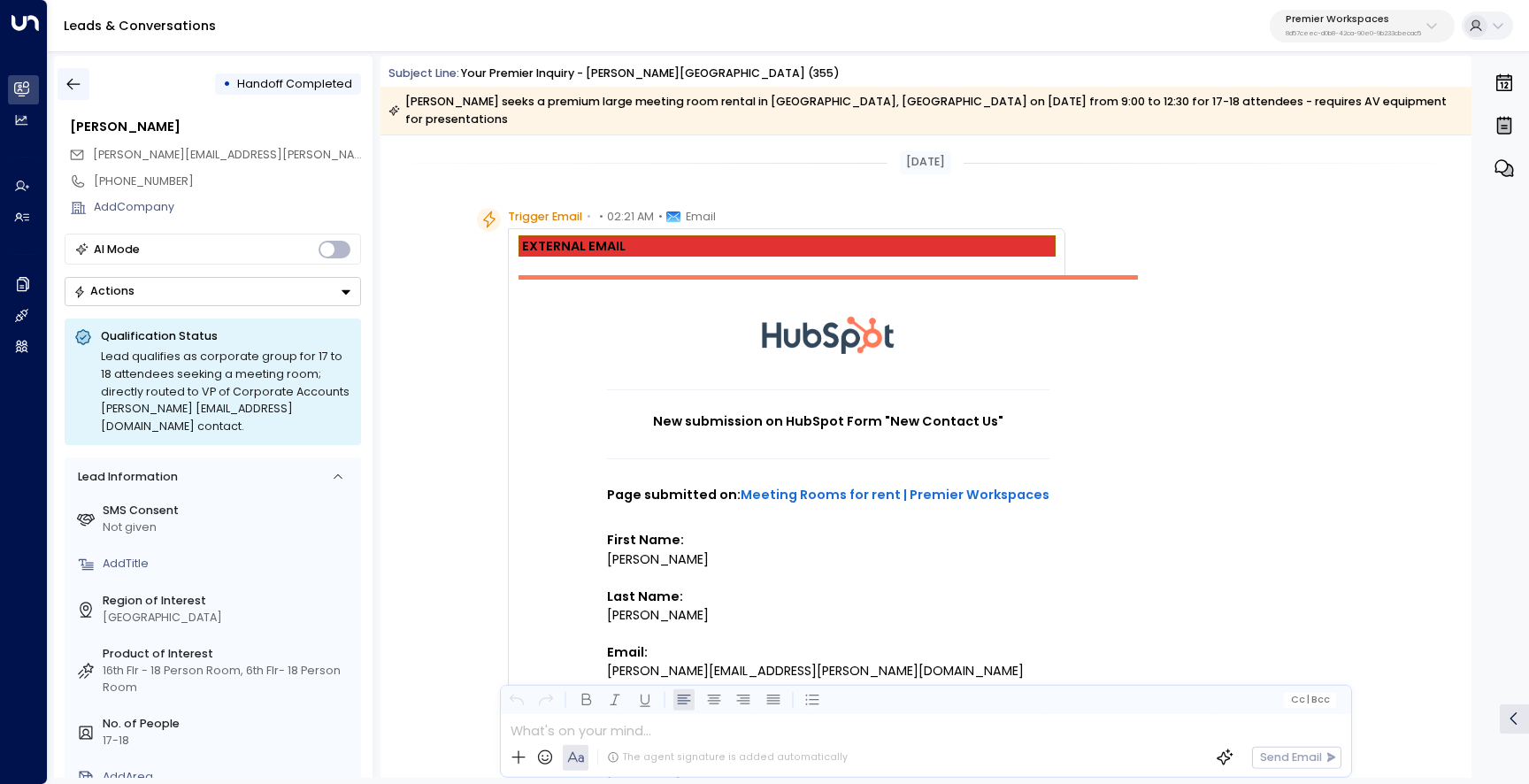
click at [66, 83] on icon "button" at bounding box center [73, 84] width 18 height 18
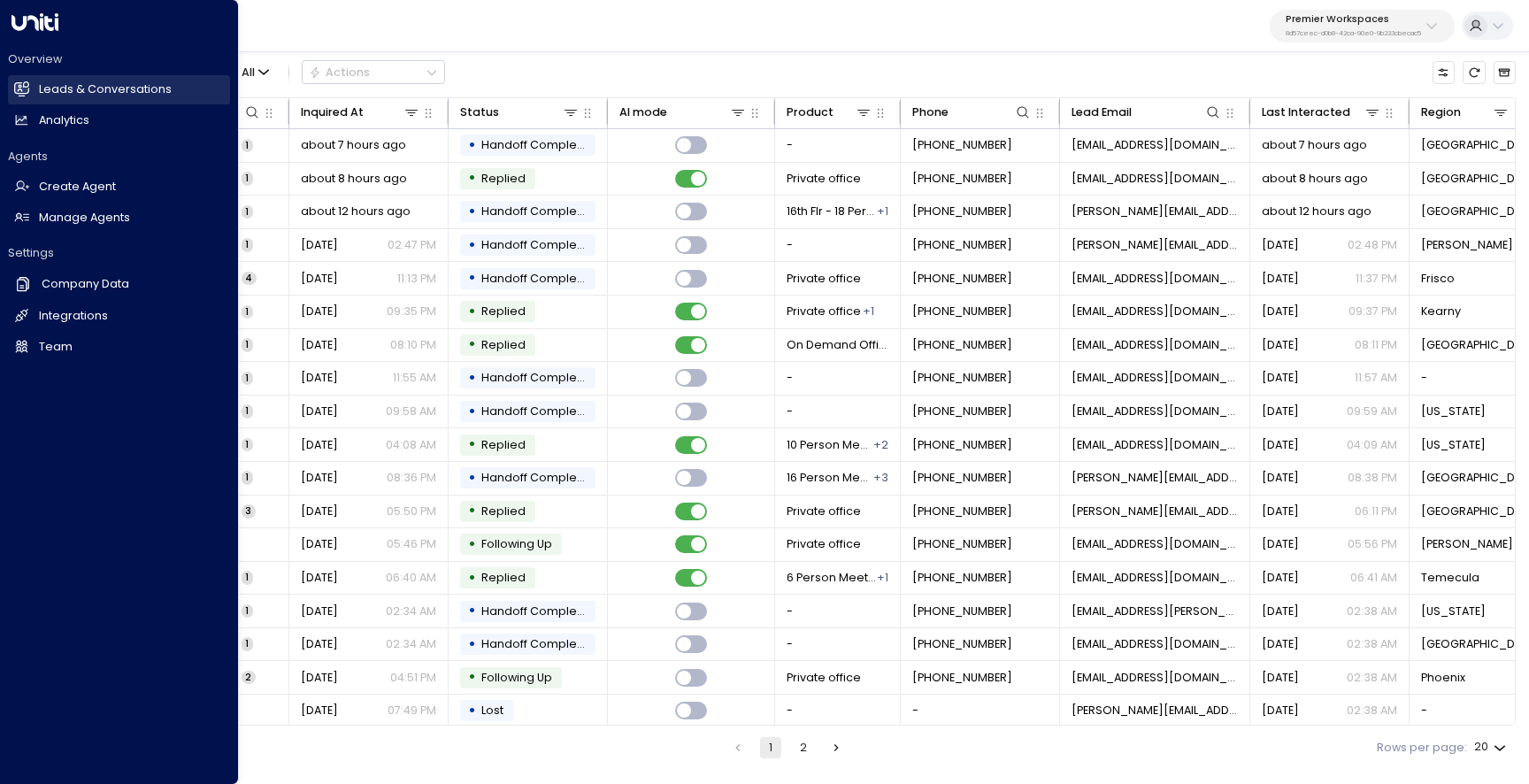
click at [60, 88] on h2 "Leads & Conversations" at bounding box center [106, 89] width 133 height 17
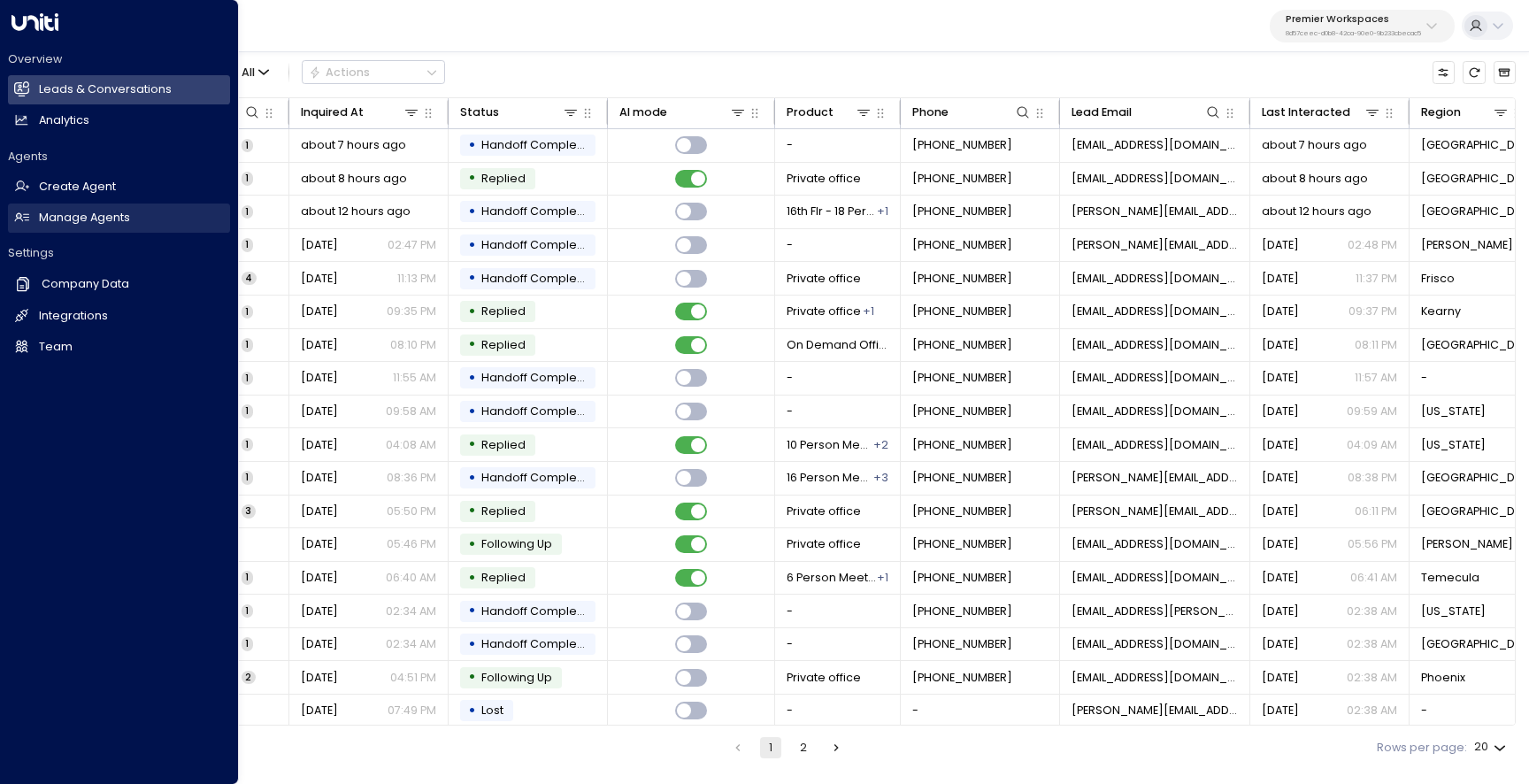
click at [25, 211] on icon at bounding box center [21, 216] width 15 height 15
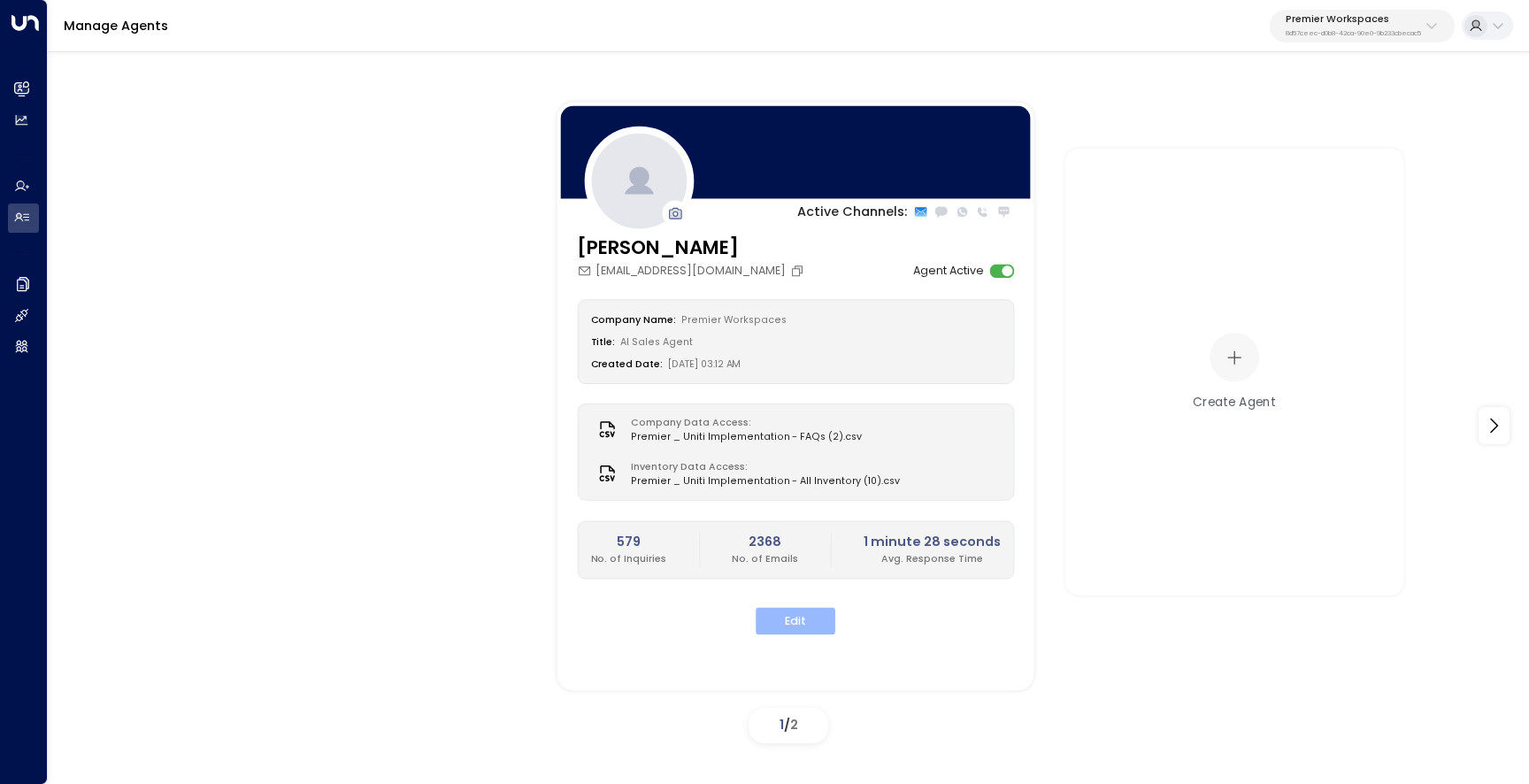
click at [790, 614] on button "Edit" at bounding box center [795, 621] width 79 height 27
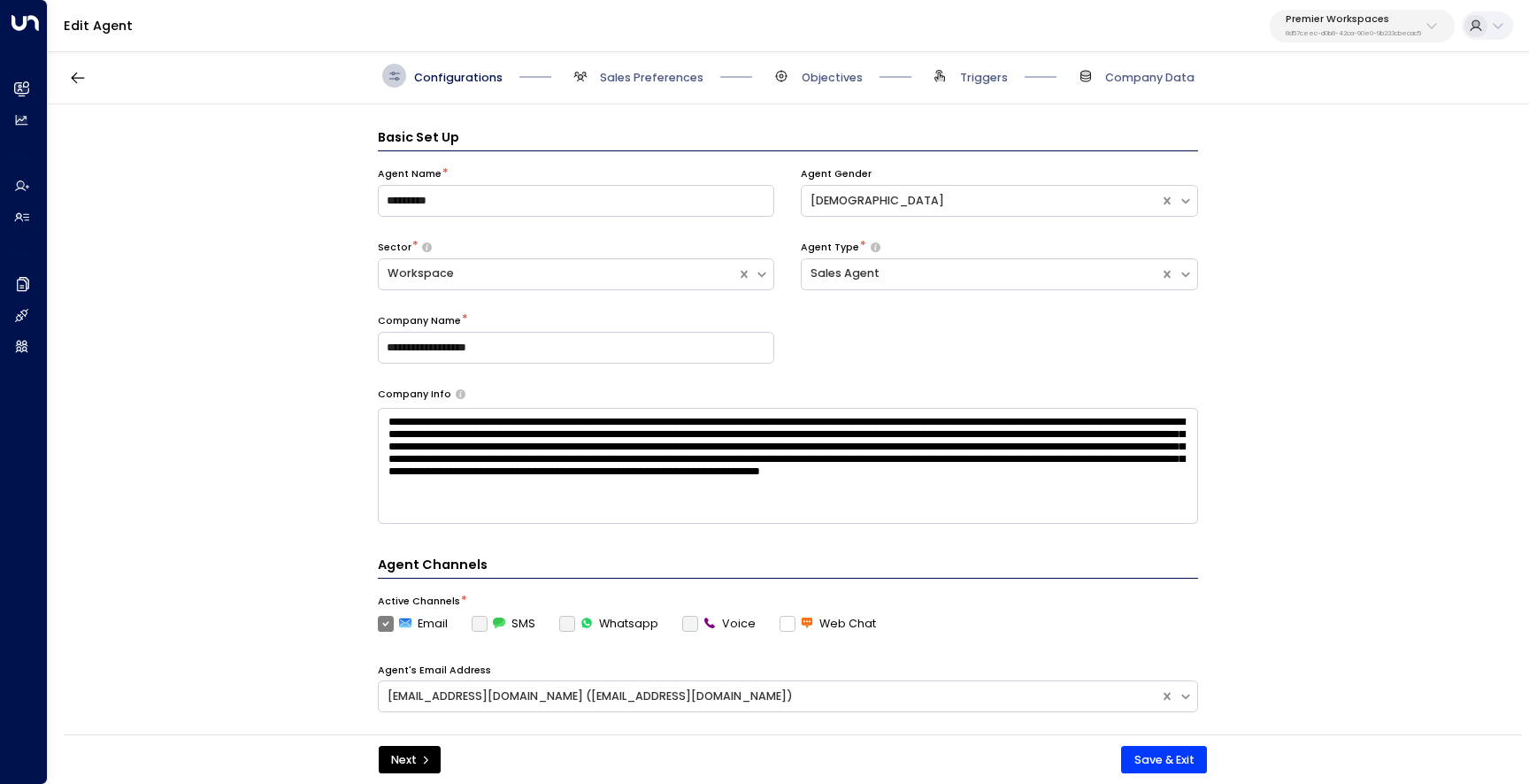
scroll to position [23, 0]
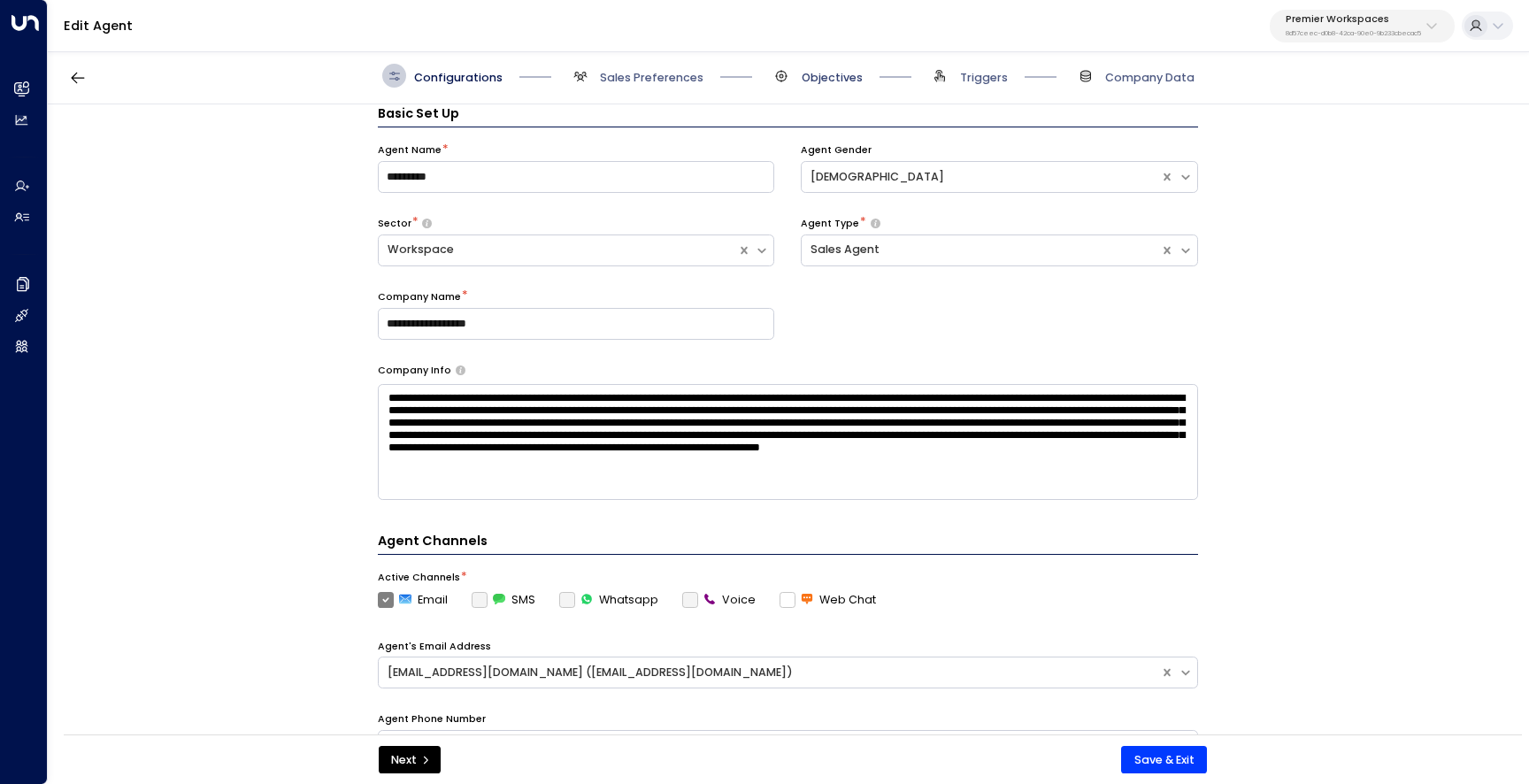
click at [824, 73] on span "Objectives" at bounding box center [832, 77] width 61 height 16
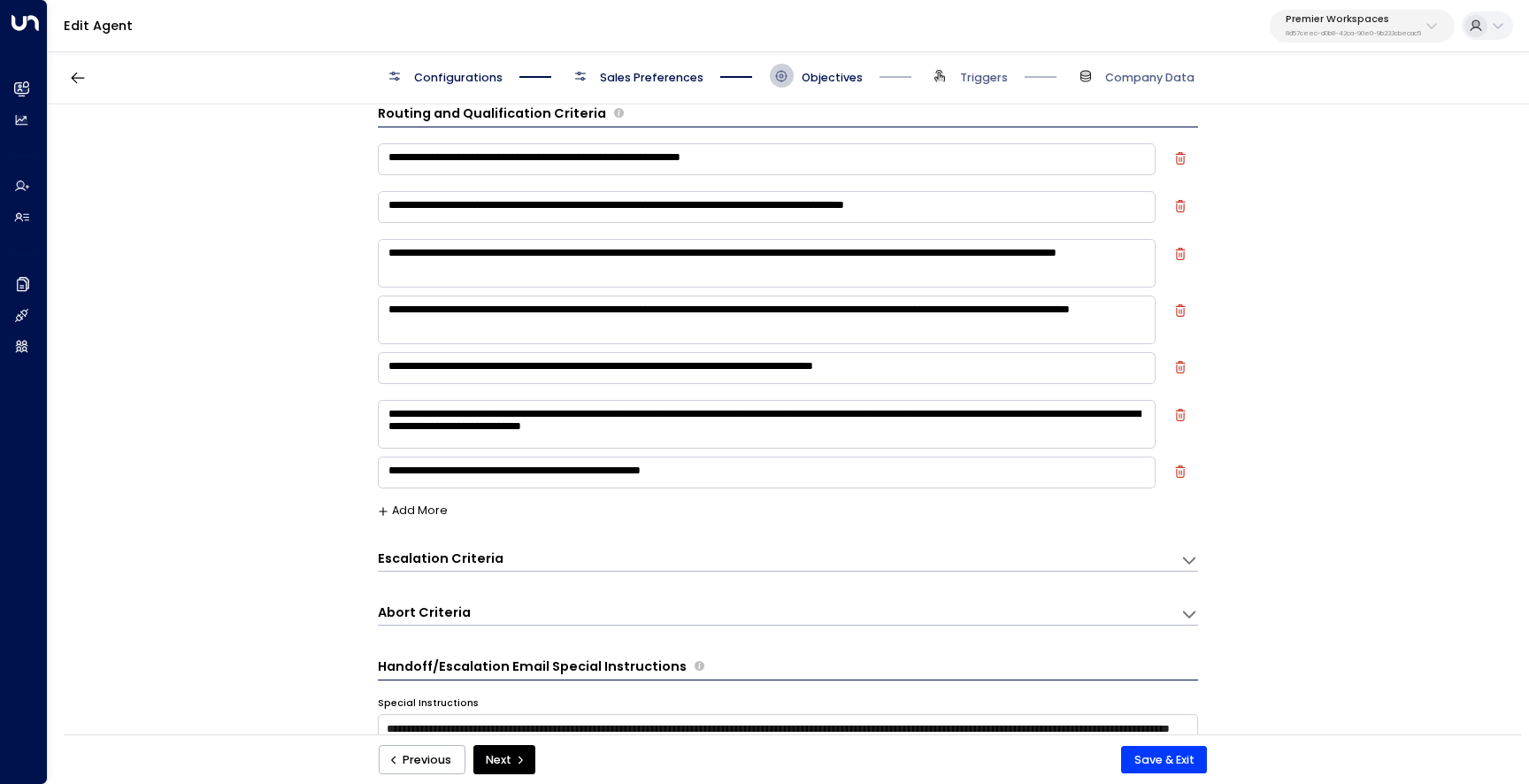
click at [615, 559] on div "Escalation Criteria Reset" at bounding box center [771, 558] width 787 height 19
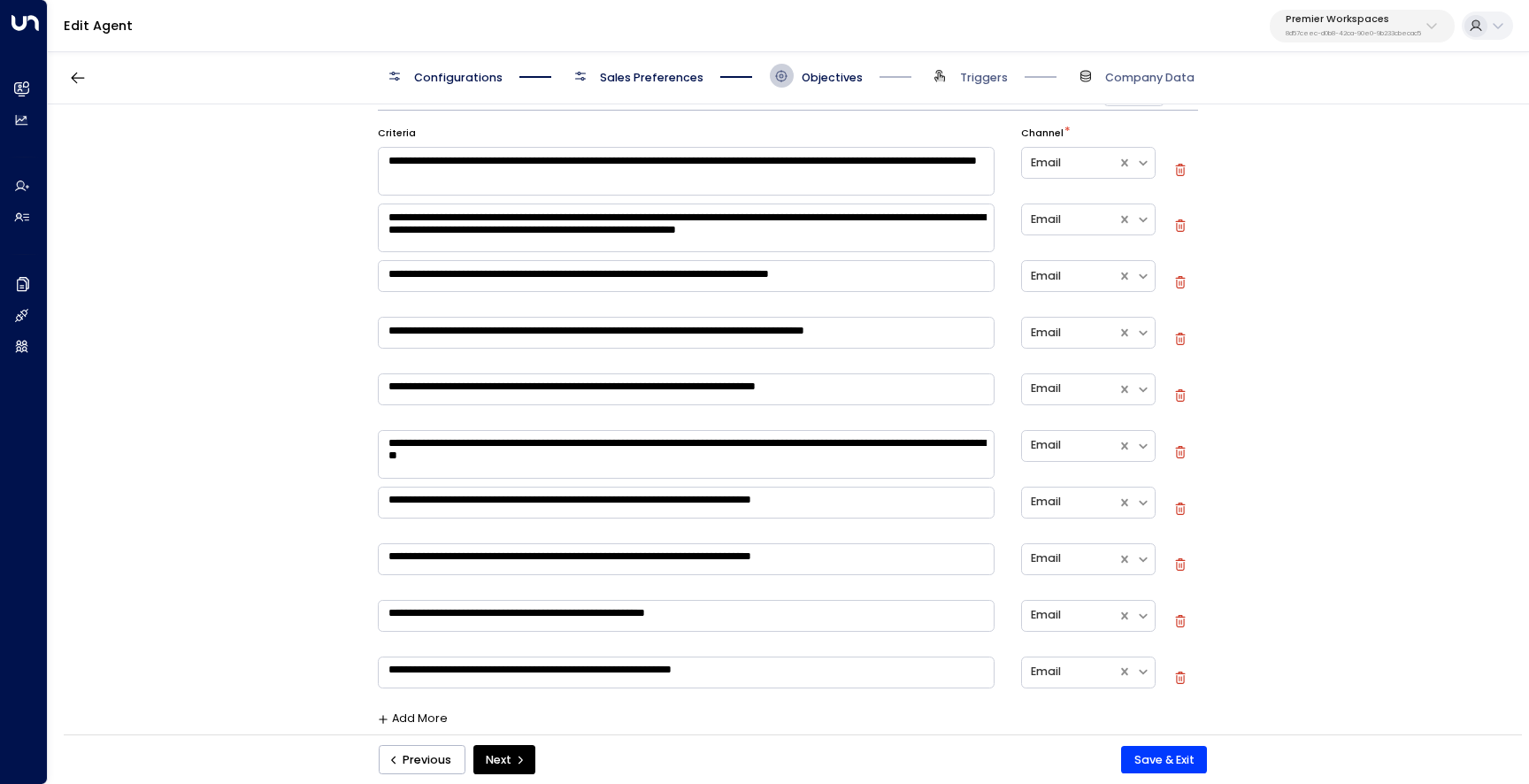
scroll to position [506, 0]
